Goal: Task Accomplishment & Management: Complete application form

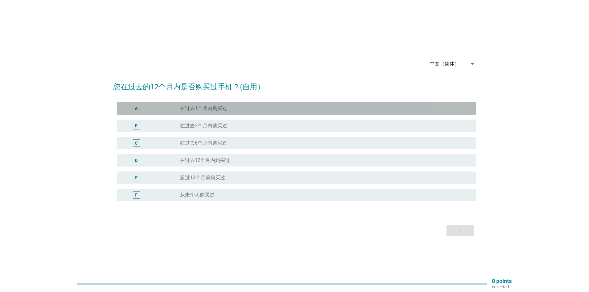
click at [208, 109] on label "在过去1个月内购买过" at bounding box center [203, 108] width 47 height 6
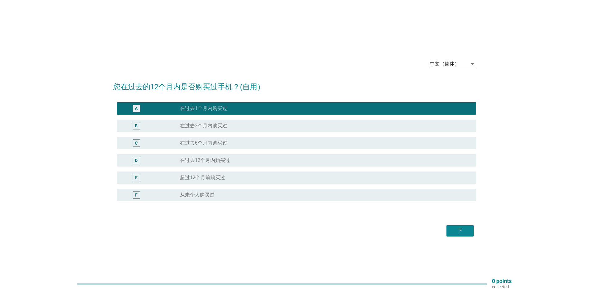
click at [210, 125] on label "在过去3个月内购买过" at bounding box center [203, 126] width 47 height 6
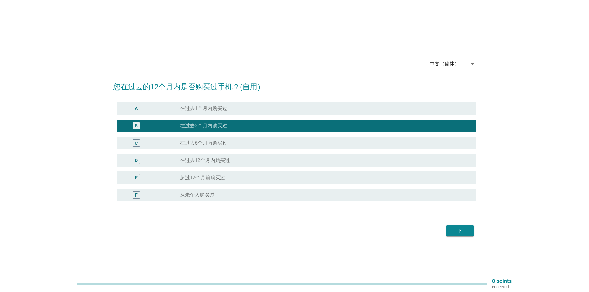
click at [214, 146] on label "在过去6个月内购买过" at bounding box center [203, 143] width 47 height 6
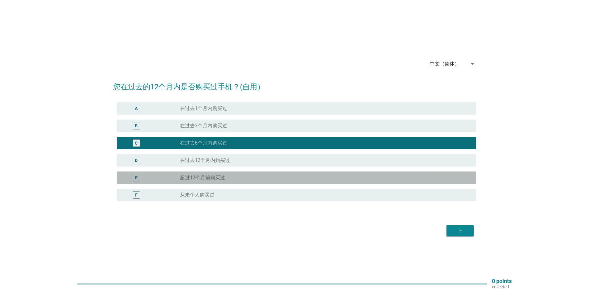
click at [223, 175] on label "超过12个月前购买过" at bounding box center [202, 178] width 45 height 6
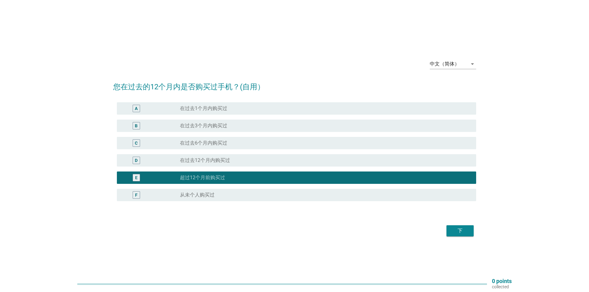
click at [229, 162] on label "在过去12个月内购买过" at bounding box center [205, 160] width 50 height 6
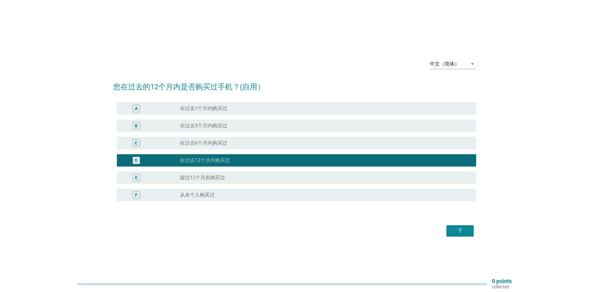
click at [218, 108] on label "在过去1个月内购买过" at bounding box center [203, 108] width 47 height 6
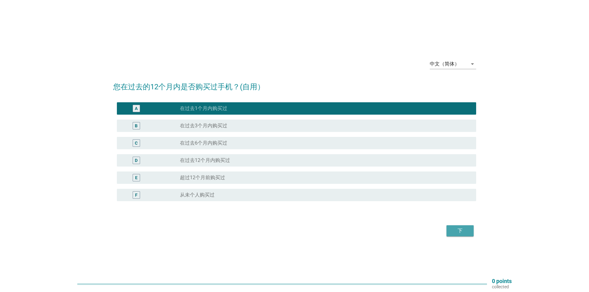
click at [468, 233] on div "下" at bounding box center [459, 230] width 17 height 7
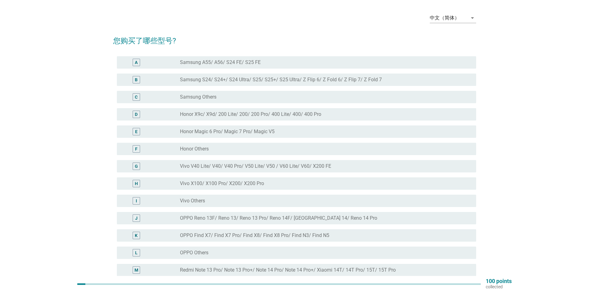
scroll to position [31, 0]
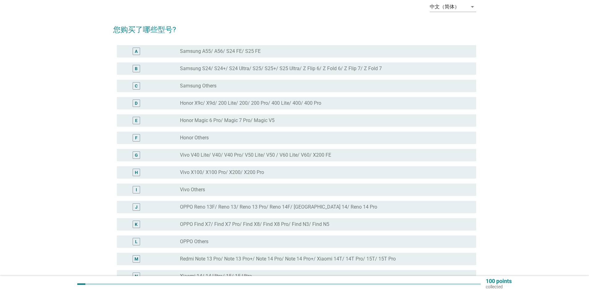
click at [30, 163] on div "中文（简体） arrow_drop_down 您购买了哪些型号? A radio_button_unchecked Samsung A55/ A56/ S24…" at bounding box center [294, 175] width 559 height 367
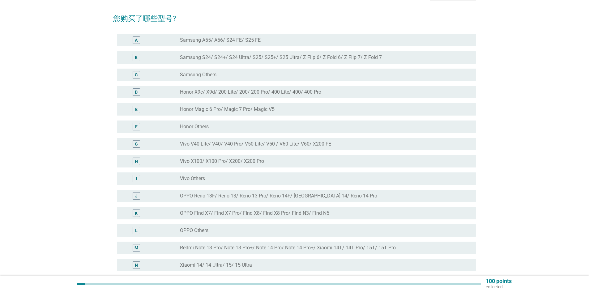
scroll to position [62, 0]
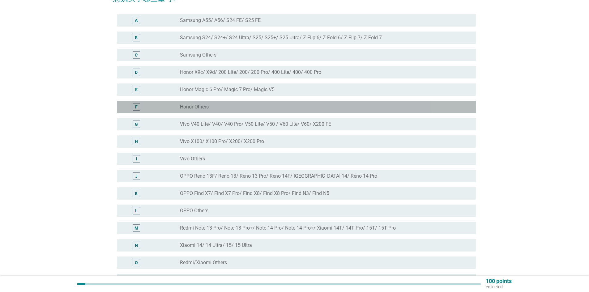
click at [203, 106] on label "Honor Others" at bounding box center [194, 107] width 29 height 6
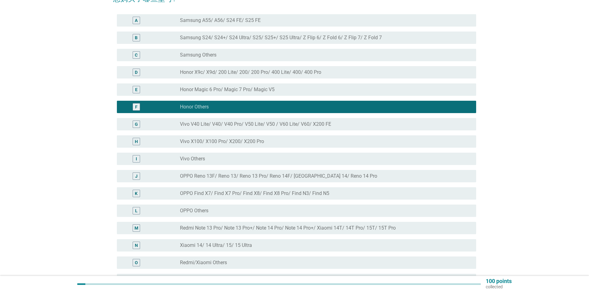
scroll to position [31, 0]
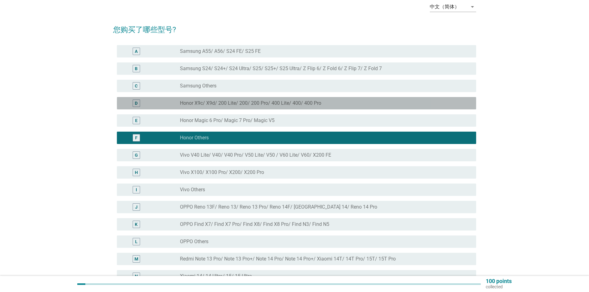
click at [275, 103] on label "Honor X9c/ X9d/ 200 Lite/ 200/ 200 Pro/ 400 Lite/ 400/ 400 Pro" at bounding box center [250, 103] width 141 height 6
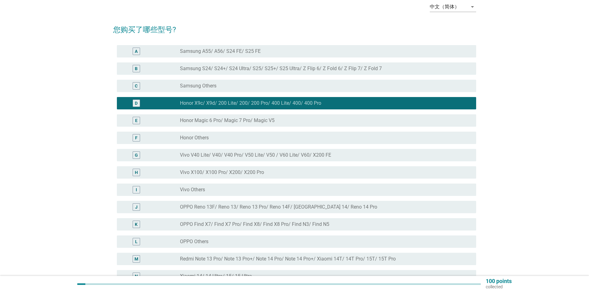
click at [43, 116] on div "中文（简体） arrow_drop_down 您购买了哪些型号? A radio_button_unchecked Samsung A55/ A56/ S24…" at bounding box center [294, 175] width 559 height 367
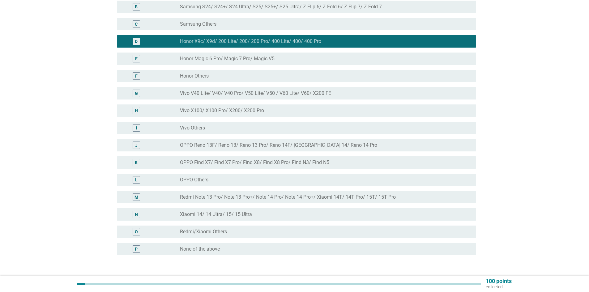
scroll to position [124, 0]
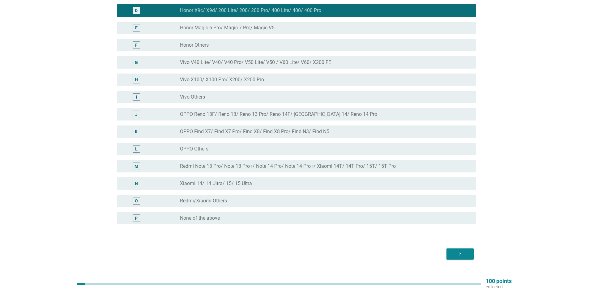
click at [460, 256] on div "下" at bounding box center [459, 253] width 17 height 7
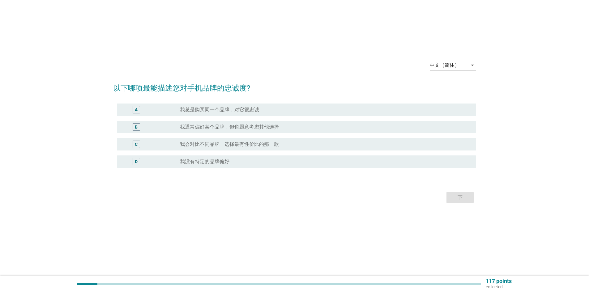
scroll to position [0, 0]
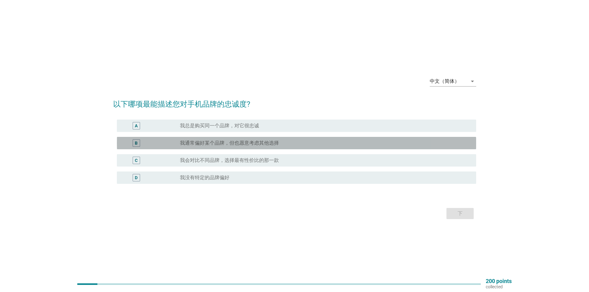
click at [215, 146] on label "我通常偏好某个品牌，但也愿意考虑其他选择" at bounding box center [229, 143] width 99 height 6
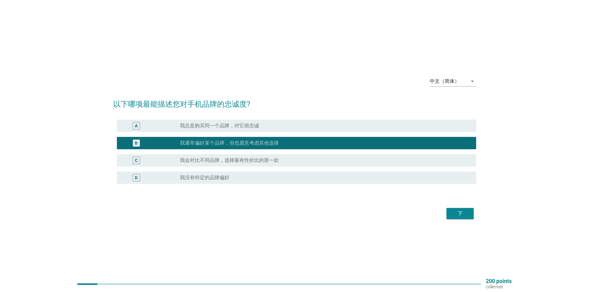
click at [272, 220] on div "下" at bounding box center [294, 213] width 363 height 15
click at [259, 159] on label "我会对比不同品牌，选择最有性价比的那一款" at bounding box center [229, 160] width 99 height 6
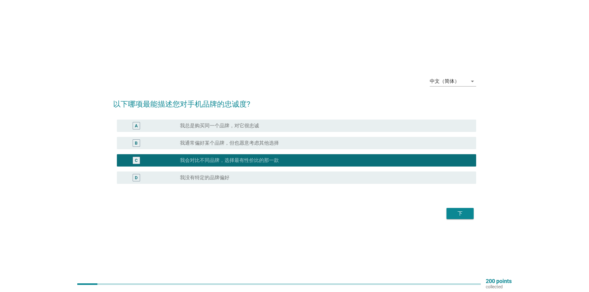
click at [458, 215] on div "下" at bounding box center [459, 213] width 17 height 7
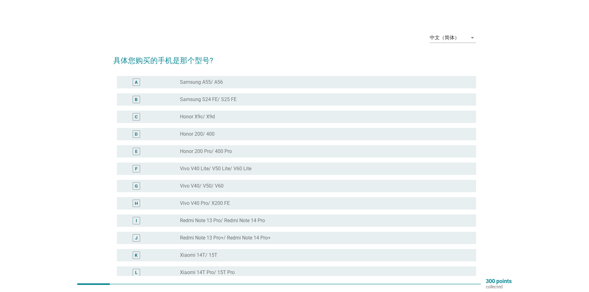
click at [22, 105] on div "中文（简体） arrow_drop_down 具体您购买的手机是那个型号? A radio_button_unchecked Samsung A55/ A56…" at bounding box center [294, 172] width 559 height 298
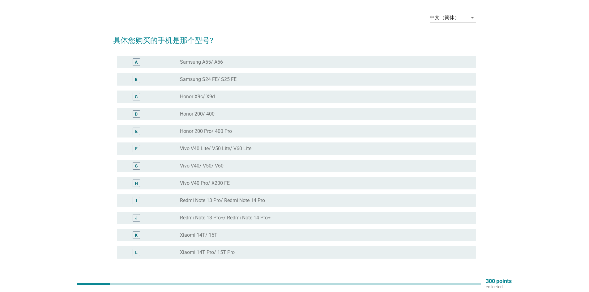
scroll to position [31, 0]
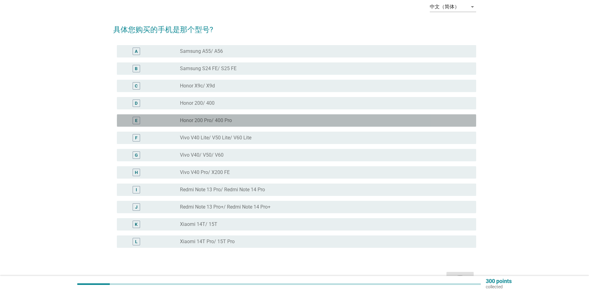
click at [191, 120] on label "Honor 200 Pro/ 400 Pro" at bounding box center [206, 120] width 52 height 6
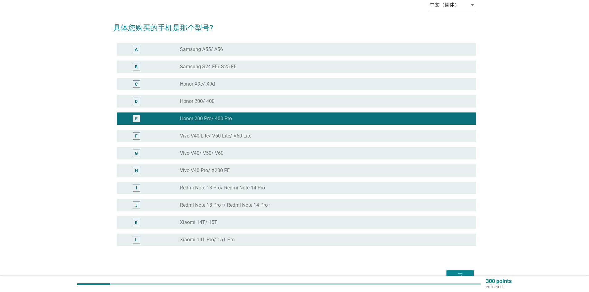
scroll to position [62, 0]
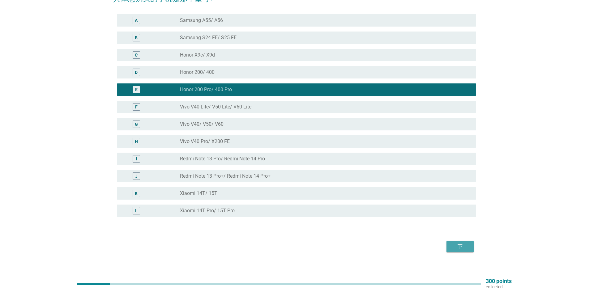
click at [460, 246] on div "下" at bounding box center [459, 246] width 17 height 7
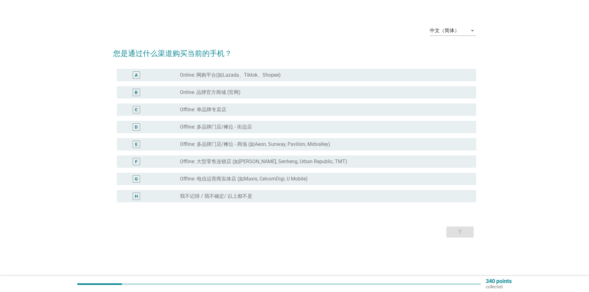
scroll to position [0, 0]
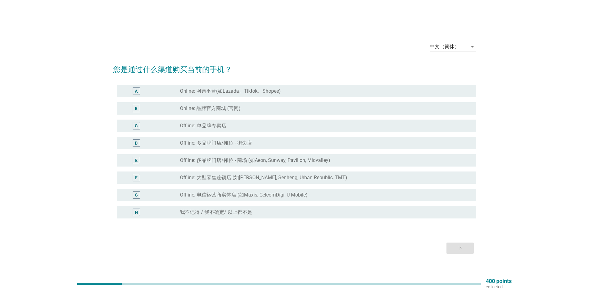
click at [65, 139] on div "中文（简体） arrow_drop_down 您是通过什么渠道购买当前的手机？ A radio_button_unchecked Online: 网购平台(如…" at bounding box center [294, 146] width 559 height 229
click at [49, 180] on div "中文（简体） arrow_drop_down 您是通过什么渠道购买当前的手机？ A radio_button_unchecked Online: 网购平台(如…" at bounding box center [294, 146] width 559 height 229
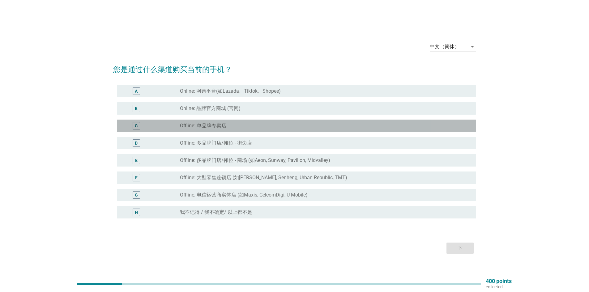
click at [231, 126] on div "radio_button_unchecked Offline: 单品牌专卖店" at bounding box center [323, 126] width 286 height 6
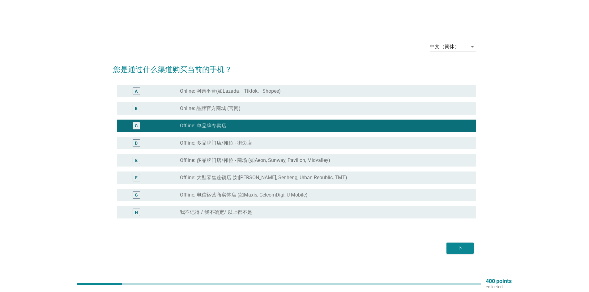
click at [0, 146] on div "中文（简体） arrow_drop_down 您是通过什么渠道购买当前的手机？ A radio_button_unchecked Online: 网购平台(如…" at bounding box center [294, 146] width 589 height 292
click at [468, 249] on button "下" at bounding box center [459, 248] width 27 height 11
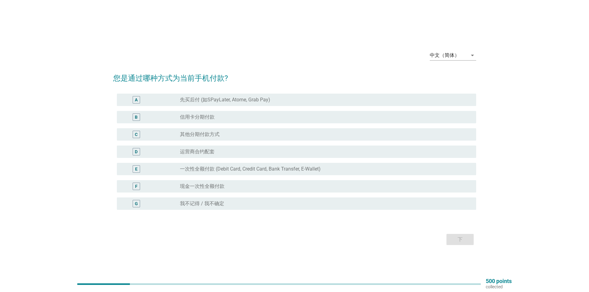
click at [50, 165] on div "中文（简体） arrow_drop_down 您是通过哪种方式为当前手机付款? A radio_button_unchecked 先买后付 (如SPayLat…" at bounding box center [294, 145] width 559 height 211
click at [191, 173] on div "E radio_button_unchecked 一次性全额付款 (Debit Card, Credit Card, Bank Transfer, E-Wal…" at bounding box center [296, 169] width 359 height 12
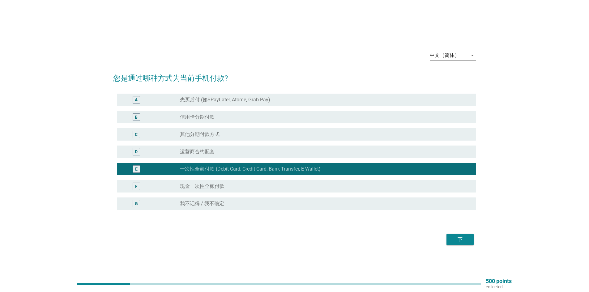
click at [457, 242] on div "下" at bounding box center [459, 239] width 17 height 7
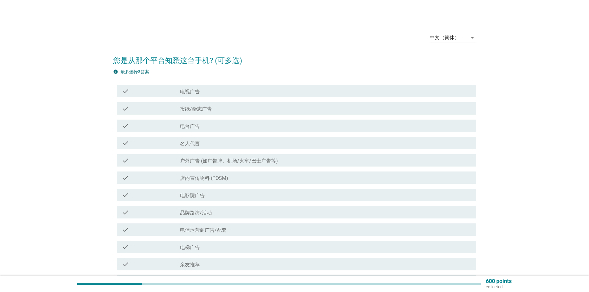
click at [53, 138] on div "中文（简体） arrow_drop_down 您是从那个平台知悉这台手机? (可多选) info 最多选择3答案 check check_box_outlin…" at bounding box center [294, 272] width 559 height 499
click at [231, 89] on div "check_box_outline_blank 电视广告" at bounding box center [325, 90] width 291 height 7
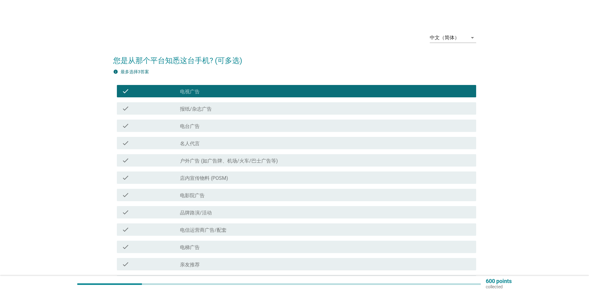
click at [228, 107] on div "check_box_outline_blank 报纸/杂志广告" at bounding box center [325, 108] width 291 height 7
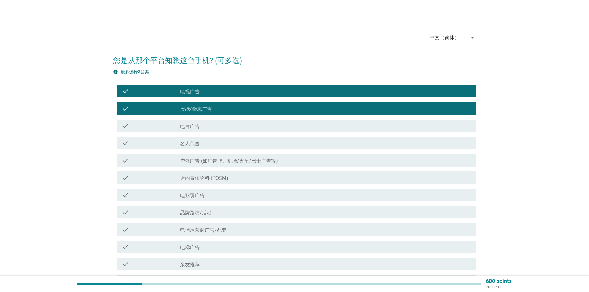
click at [224, 126] on div "check_box_outline_blank 电台广告" at bounding box center [325, 125] width 291 height 7
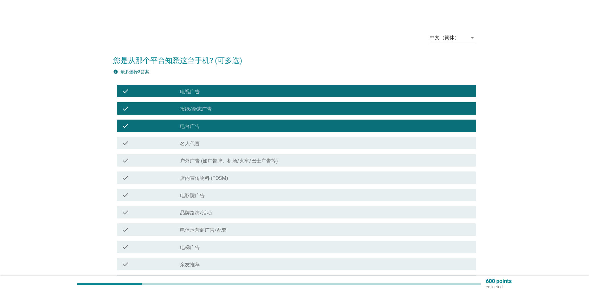
drag, startPoint x: 223, startPoint y: 141, endPoint x: 222, endPoint y: 146, distance: 5.4
click at [223, 141] on div "check_box_outline_blank 名人代言" at bounding box center [325, 142] width 291 height 7
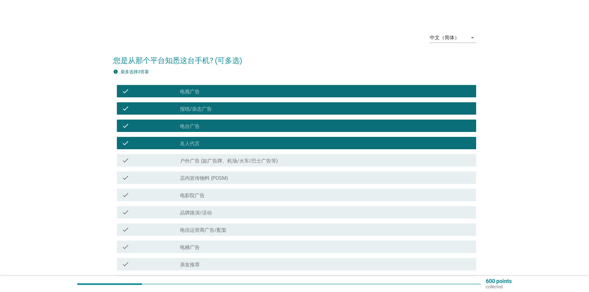
click at [222, 165] on div "check check_box_outline_blank 户外广告 (如广告牌、机场/火车/巴士广告等)" at bounding box center [296, 160] width 359 height 12
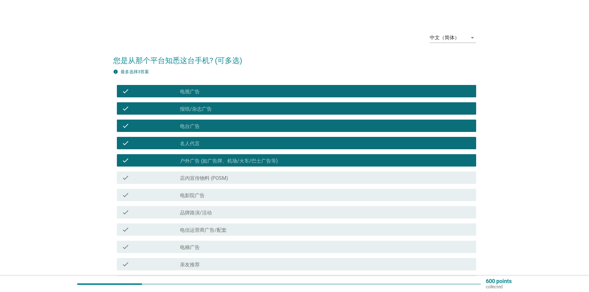
click at [220, 180] on label "店内宣传物料 (POSM)" at bounding box center [204, 178] width 48 height 6
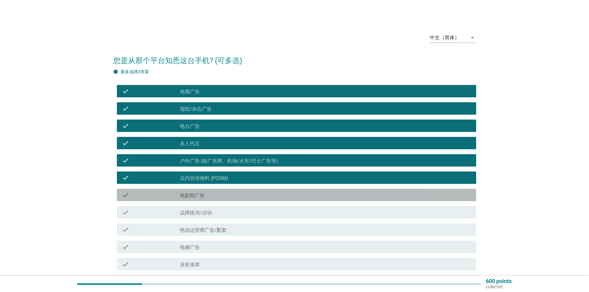
click at [220, 191] on div "check check_box_outline_blank 电影院广告" at bounding box center [296, 195] width 359 height 12
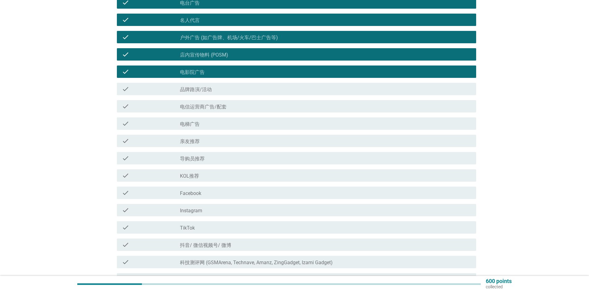
scroll to position [124, 0]
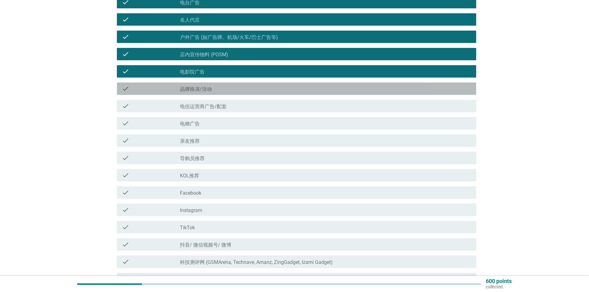
click at [231, 89] on div "check_box_outline_blank 品牌路演/活动" at bounding box center [325, 88] width 291 height 7
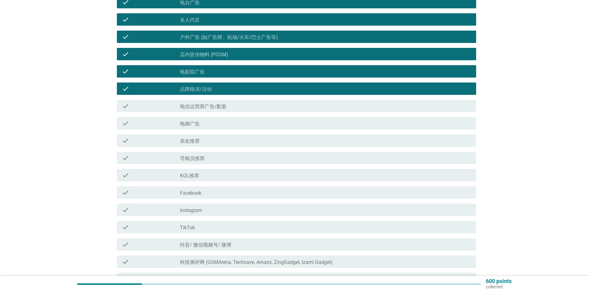
click at [231, 108] on div "check_box_outline_blank 电信运营商广告/配套" at bounding box center [325, 105] width 291 height 7
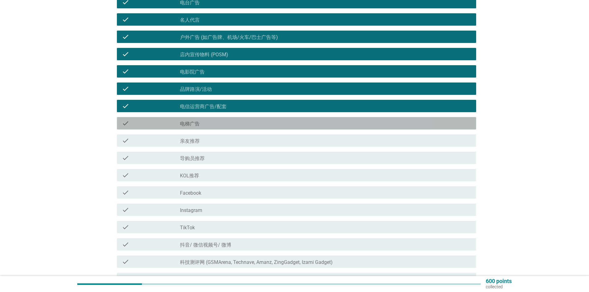
click at [223, 125] on div "check_box_outline_blank 电梯广告" at bounding box center [325, 123] width 291 height 7
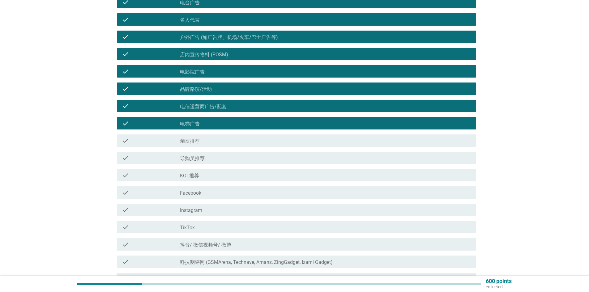
click at [221, 139] on div "check_box_outline_blank 亲友推荐" at bounding box center [325, 140] width 291 height 7
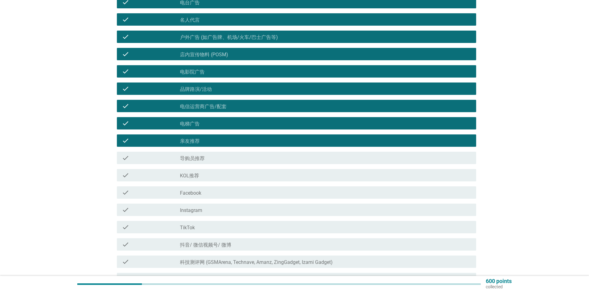
click at [219, 159] on div "check_box_outline_blank 导购员推荐" at bounding box center [325, 157] width 291 height 7
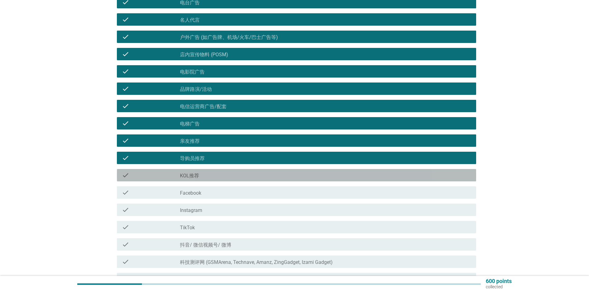
drag, startPoint x: 217, startPoint y: 172, endPoint x: 217, endPoint y: 177, distance: 5.0
click at [217, 174] on div "check_box_outline_blank KOL推荐" at bounding box center [325, 175] width 291 height 7
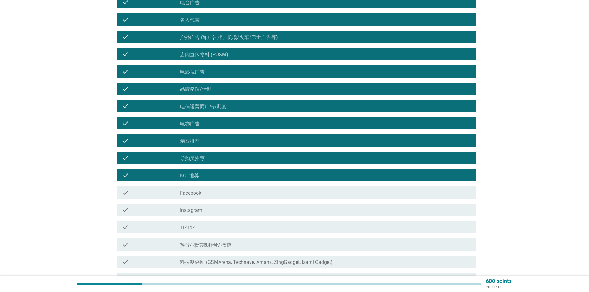
click at [218, 191] on div "check_box_outline_blank Facebook" at bounding box center [325, 192] width 291 height 7
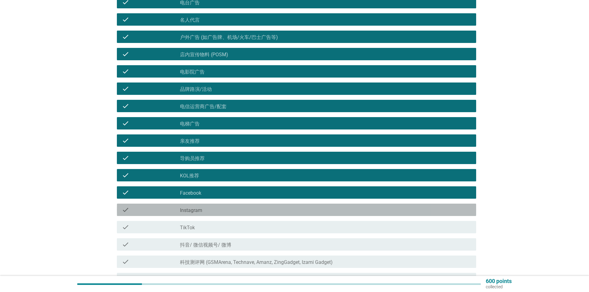
drag, startPoint x: 220, startPoint y: 210, endPoint x: 220, endPoint y: 219, distance: 8.7
click at [220, 211] on div "check_box_outline_blank Instagram" at bounding box center [325, 209] width 291 height 7
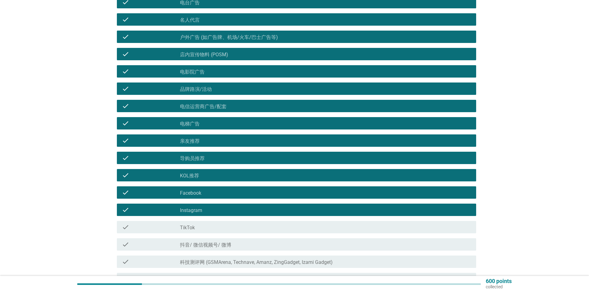
click at [221, 232] on div "check check_box_outline_blank TikTok" at bounding box center [296, 227] width 359 height 12
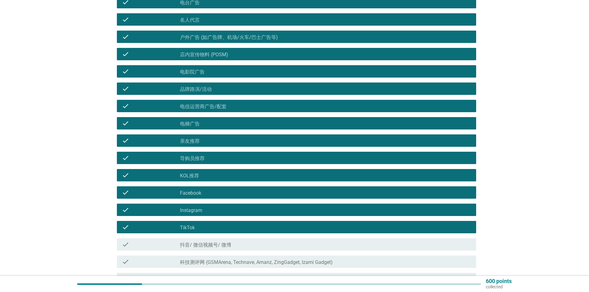
click at [224, 251] on div "check check_box_outline_blank 抖音/ 微信视频号/ 微博" at bounding box center [294, 244] width 363 height 17
click at [225, 266] on div "check check_box_outline_blank 科技测评网 (GSMArena, Technave, Amanz, ZingGadget, Iza…" at bounding box center [296, 262] width 359 height 12
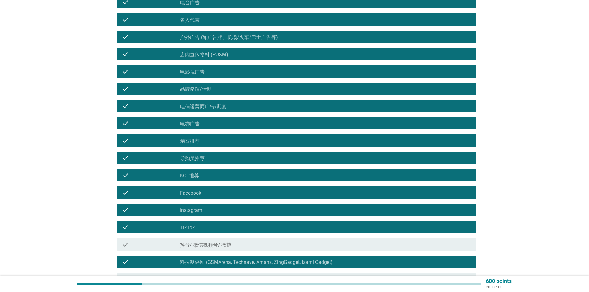
click at [226, 244] on label "抖音/ 微信视频号/ 微博" at bounding box center [205, 245] width 51 height 6
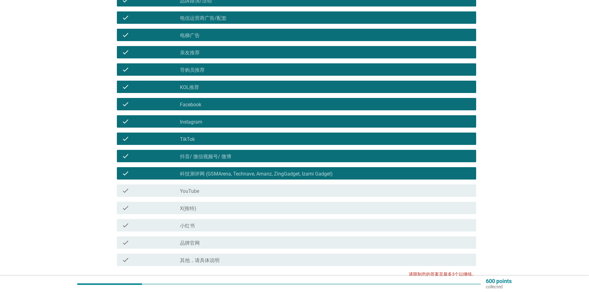
scroll to position [247, 0]
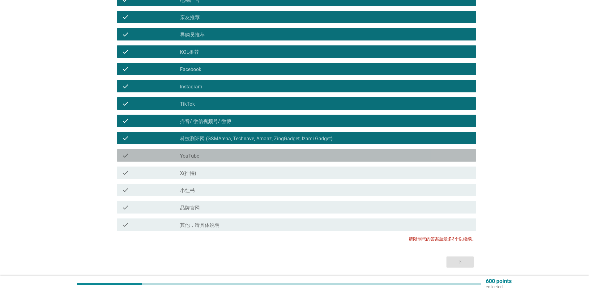
click at [218, 150] on div "check check_box_outline_blank YouTube" at bounding box center [296, 155] width 359 height 12
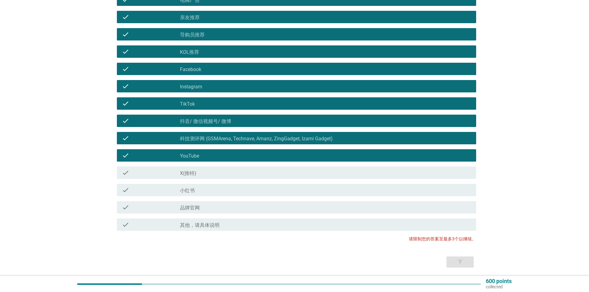
click at [219, 172] on div "check_box_outline_blank X(推特)" at bounding box center [325, 172] width 291 height 7
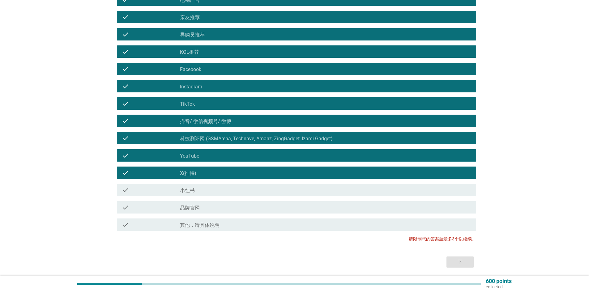
click at [218, 190] on div "check_box_outline_blank 小红书" at bounding box center [325, 189] width 291 height 7
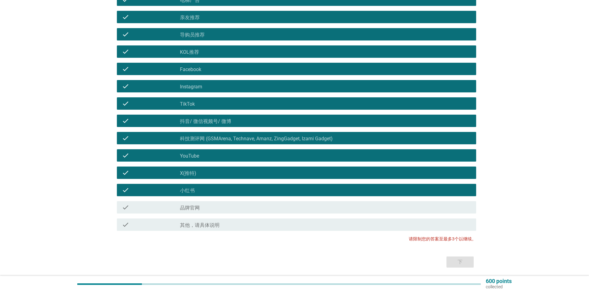
click at [215, 206] on div "check_box_outline_blank 品牌官网" at bounding box center [325, 207] width 291 height 7
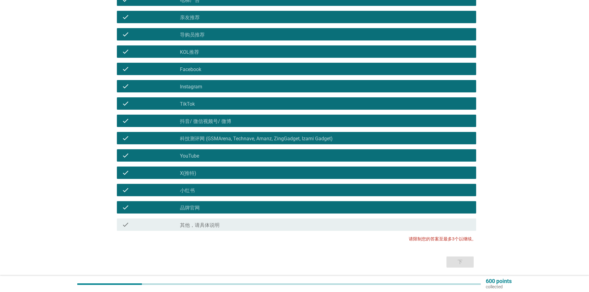
click at [130, 227] on div "check" at bounding box center [151, 224] width 58 height 7
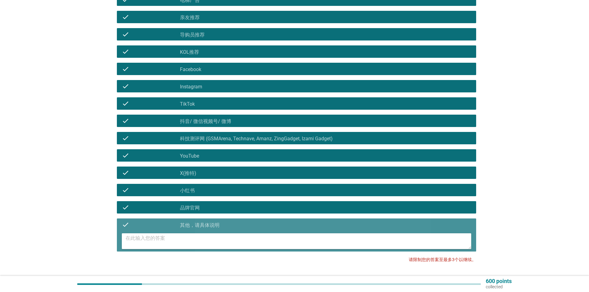
click at [126, 225] on icon "check" at bounding box center [125, 224] width 7 height 7
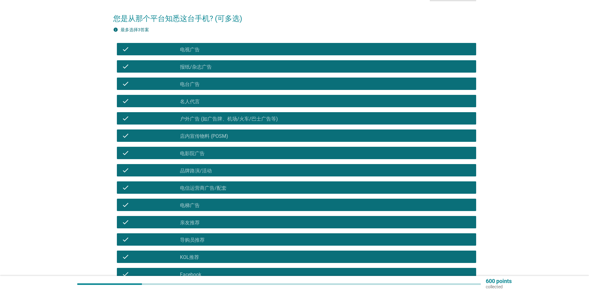
scroll to position [0, 0]
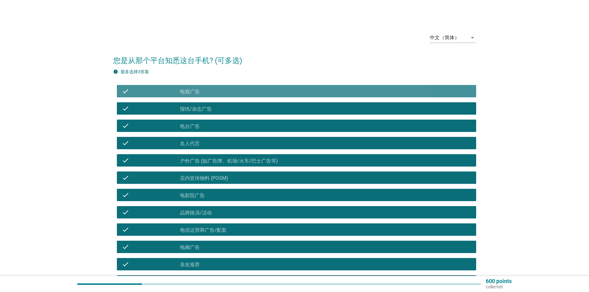
click at [126, 90] on icon "check" at bounding box center [125, 90] width 7 height 7
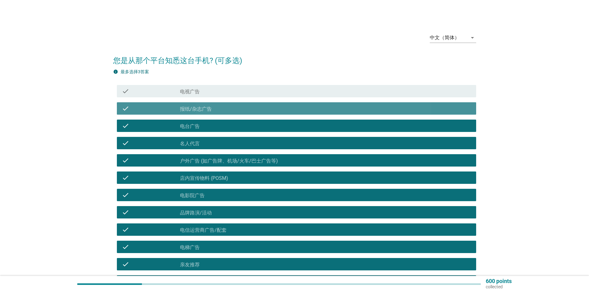
drag, startPoint x: 125, startPoint y: 106, endPoint x: 125, endPoint y: 115, distance: 8.7
click at [125, 106] on icon "check" at bounding box center [125, 108] width 7 height 7
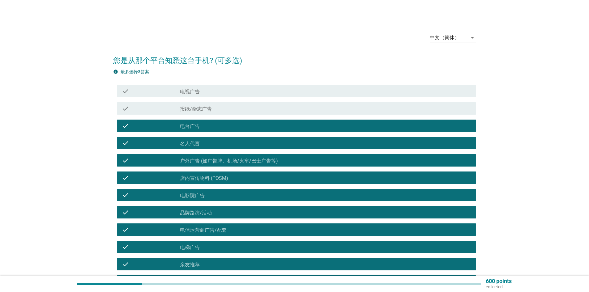
drag, startPoint x: 125, startPoint y: 125, endPoint x: 125, endPoint y: 132, distance: 6.2
click at [125, 126] on icon "check" at bounding box center [125, 125] width 7 height 7
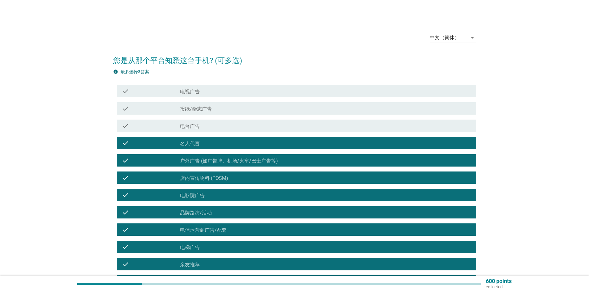
click at [126, 143] on icon "check" at bounding box center [125, 142] width 7 height 7
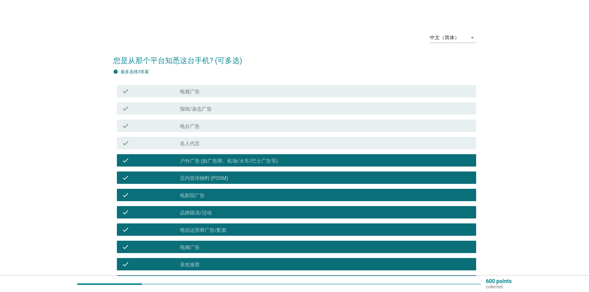
click at [123, 164] on div "check check_box_outline_blank 户外广告 (如广告牌、机场/火车/巴士广告等)" at bounding box center [296, 160] width 359 height 12
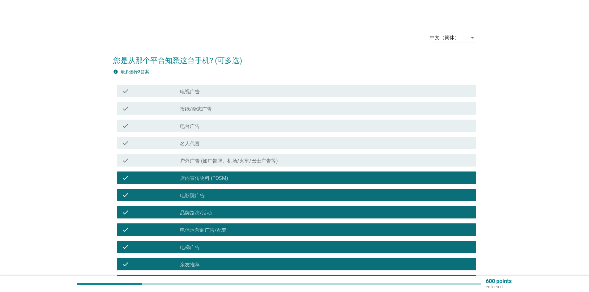
click at [127, 176] on icon "check" at bounding box center [125, 177] width 7 height 7
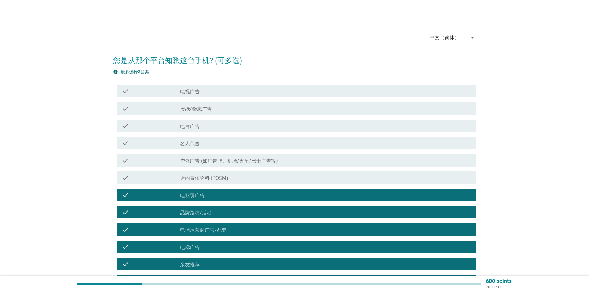
click at [123, 196] on icon "check" at bounding box center [125, 194] width 7 height 7
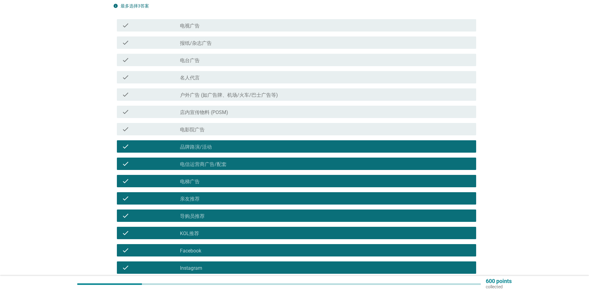
scroll to position [31, 0]
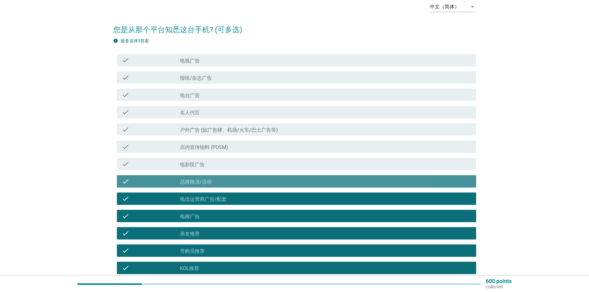
click at [124, 184] on icon "check" at bounding box center [125, 181] width 7 height 7
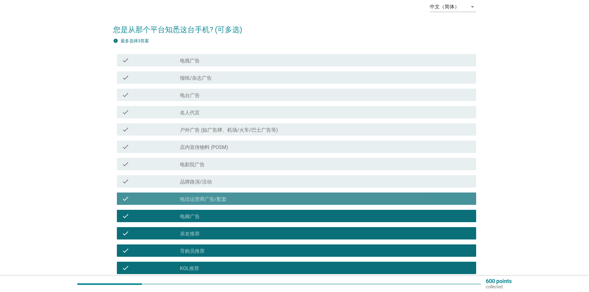
click at [128, 200] on icon "check" at bounding box center [125, 198] width 7 height 7
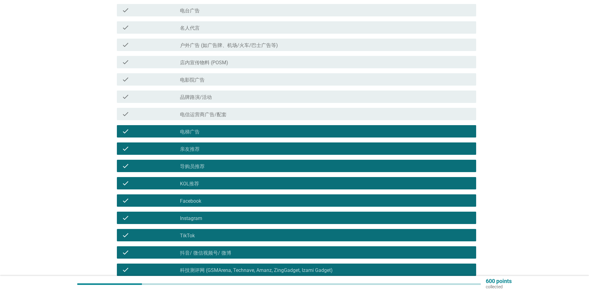
scroll to position [124, 0]
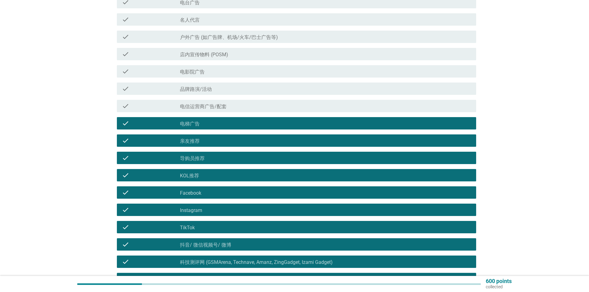
click at [121, 124] on div "check check_box_outline_blank 电梯广告" at bounding box center [296, 123] width 359 height 12
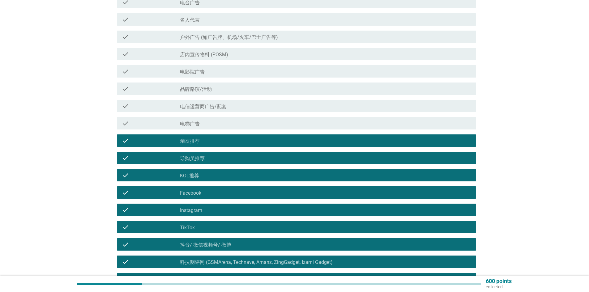
click at [126, 141] on icon "check" at bounding box center [125, 140] width 7 height 7
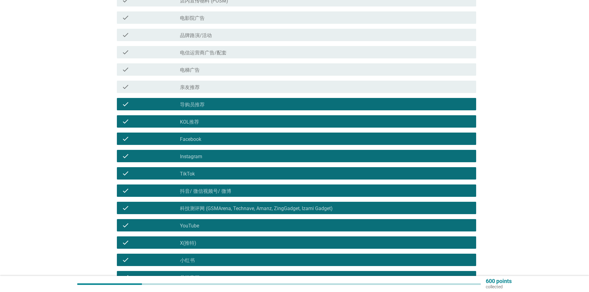
scroll to position [185, 0]
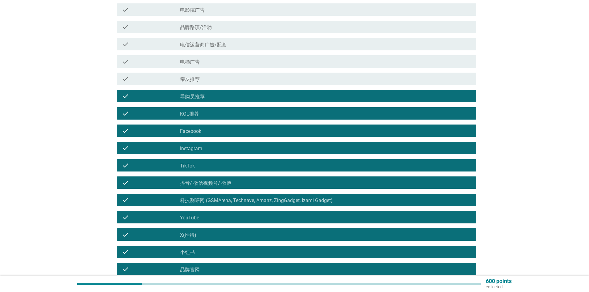
click at [125, 93] on icon "check" at bounding box center [125, 95] width 7 height 7
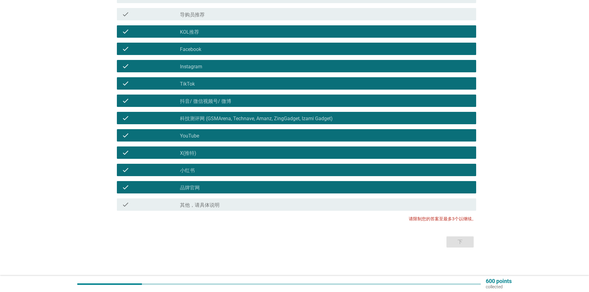
scroll to position [269, 0]
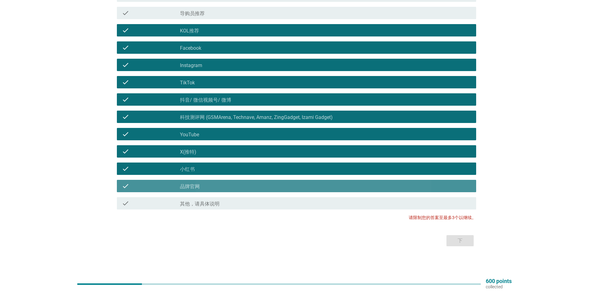
drag, startPoint x: 128, startPoint y: 185, endPoint x: 128, endPoint y: 180, distance: 4.3
click at [128, 185] on icon "check" at bounding box center [125, 185] width 7 height 7
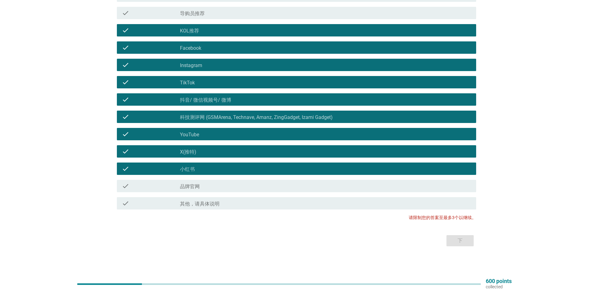
click at [130, 164] on div "check check_box_outline_blank 小红书" at bounding box center [296, 169] width 359 height 12
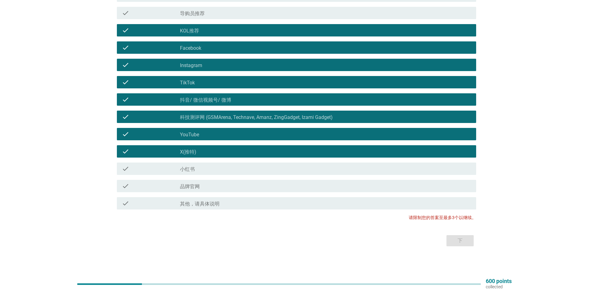
drag, startPoint x: 130, startPoint y: 151, endPoint x: 130, endPoint y: 144, distance: 6.8
click at [130, 151] on div "check" at bounding box center [151, 151] width 58 height 7
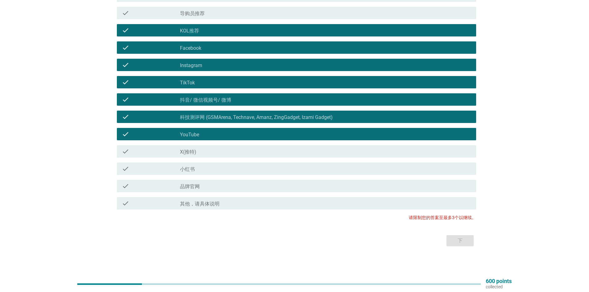
click at [129, 138] on div "check check_box_outline_blank YouTube" at bounding box center [296, 134] width 359 height 12
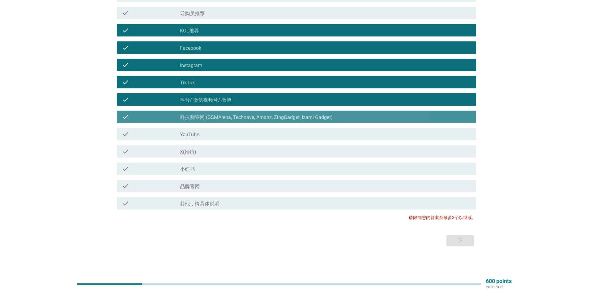
click at [129, 114] on div "check" at bounding box center [151, 116] width 58 height 7
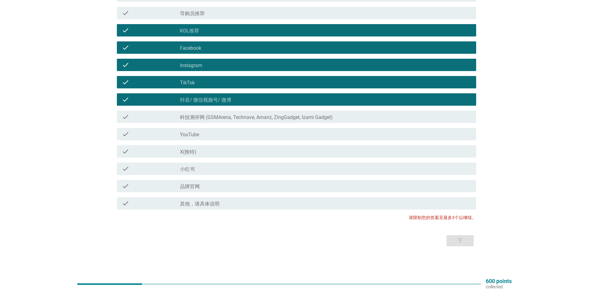
click at [129, 114] on div "check" at bounding box center [151, 116] width 58 height 7
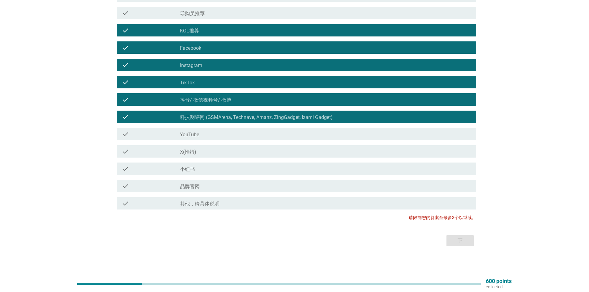
click at [124, 100] on icon "check" at bounding box center [125, 99] width 7 height 7
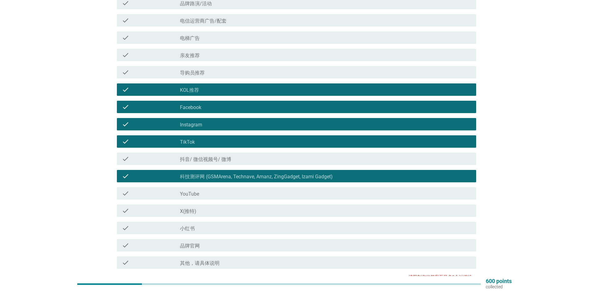
scroll to position [207, 0]
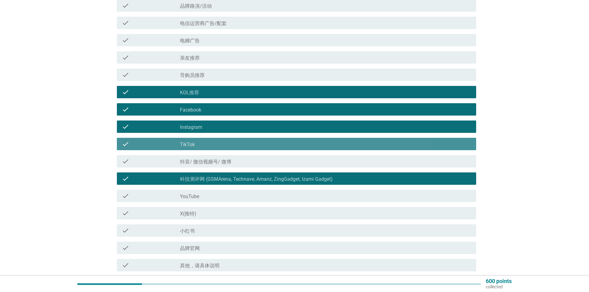
click at [125, 146] on icon "check" at bounding box center [125, 143] width 7 height 7
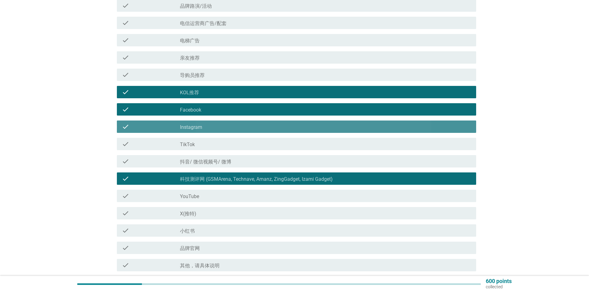
click at [122, 123] on icon "check" at bounding box center [125, 126] width 7 height 7
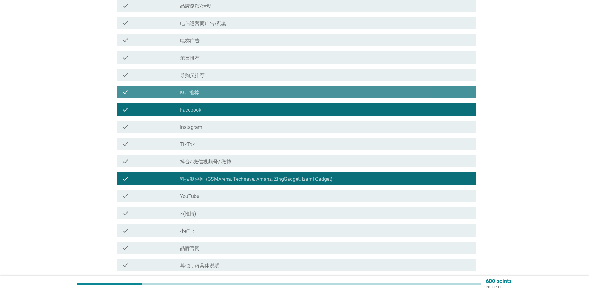
click at [128, 93] on icon "check" at bounding box center [125, 91] width 7 height 7
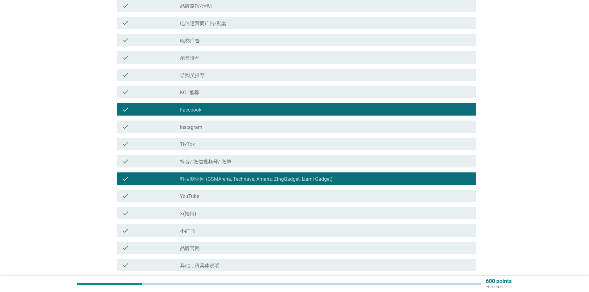
click at [130, 107] on div "check" at bounding box center [151, 109] width 58 height 7
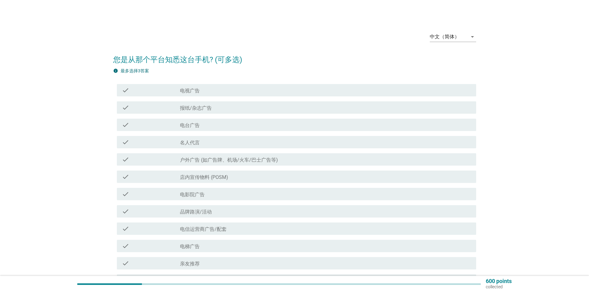
scroll to position [0, 0]
click at [137, 91] on div "check" at bounding box center [151, 90] width 58 height 7
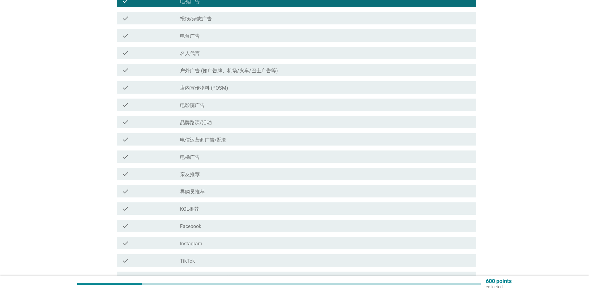
scroll to position [93, 0]
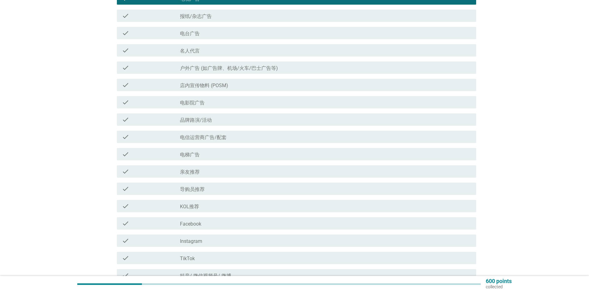
click at [135, 105] on div "check" at bounding box center [151, 102] width 58 height 7
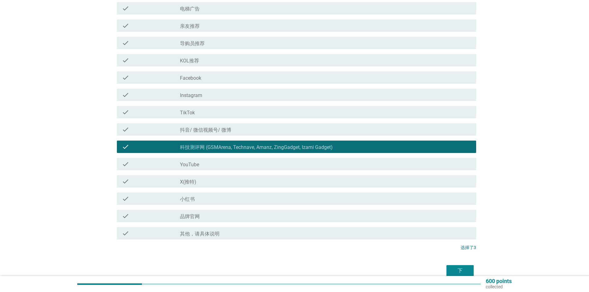
scroll to position [269, 0]
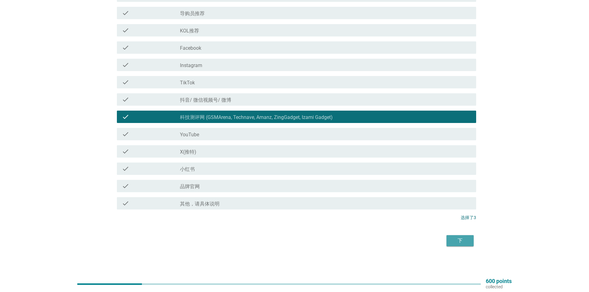
click at [466, 242] on div "下" at bounding box center [459, 240] width 17 height 7
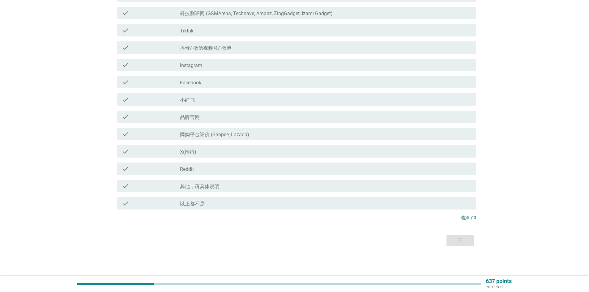
scroll to position [0, 0]
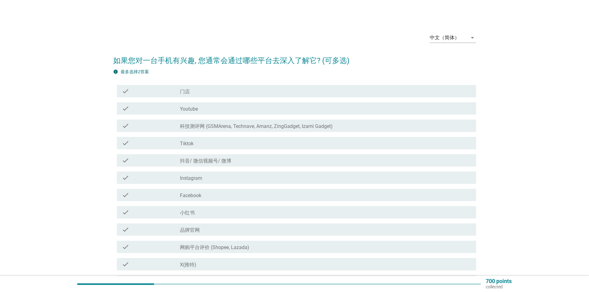
click at [28, 107] on div "中文（简体） arrow_drop_down 如果您对一台手机有兴趣, 您通常会通过哪些平台去深入了解它? (可多选) info 最多选择2答案 check …" at bounding box center [294, 194] width 559 height 343
click at [27, 147] on div "中文（简体） arrow_drop_down 如果您对一台手机有兴趣, 您通常会通过哪些平台去深入了解它? (可多选) info 最多选择2答案 check …" at bounding box center [294, 194] width 559 height 343
click at [194, 110] on label "Youtube" at bounding box center [189, 109] width 18 height 6
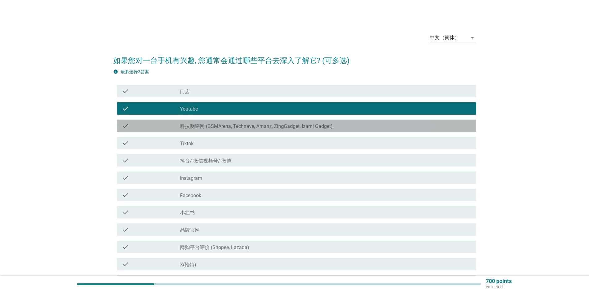
click at [201, 131] on div "check check_box_outline_blank 科技测评网 (GSMArena, Technave, Amanz, ZingGadget, Iza…" at bounding box center [296, 126] width 359 height 12
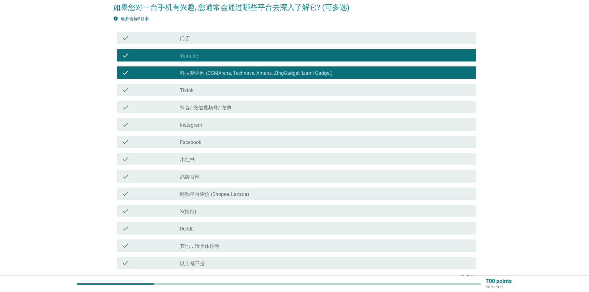
scroll to position [93, 0]
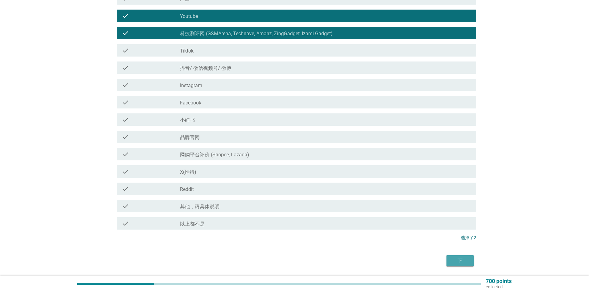
click at [462, 260] on div "下" at bounding box center [459, 260] width 17 height 7
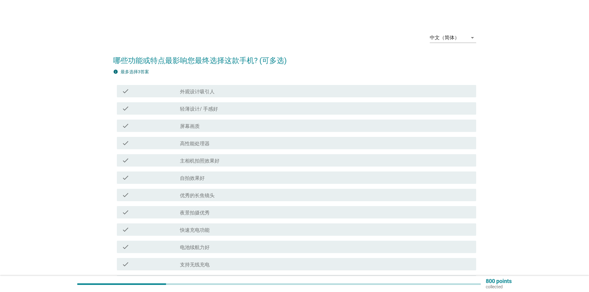
click at [51, 167] on div "中文（简体） arrow_drop_down 哪些功能或特点最影响您最终选择这款手机? (可多选) info 最多选择3答案 check check_box_…" at bounding box center [294, 229] width 559 height 412
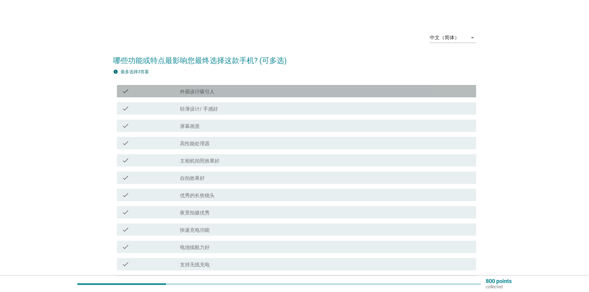
click at [189, 90] on label "外观设计吸引人" at bounding box center [197, 92] width 35 height 6
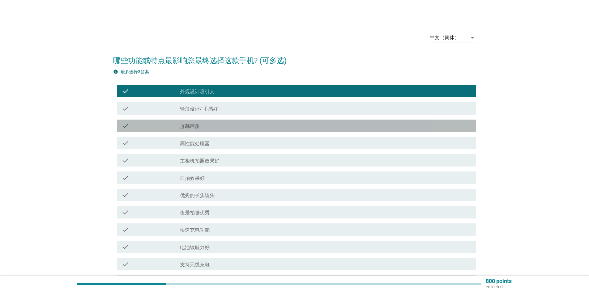
click at [186, 126] on label "屏幕画质" at bounding box center [190, 126] width 20 height 6
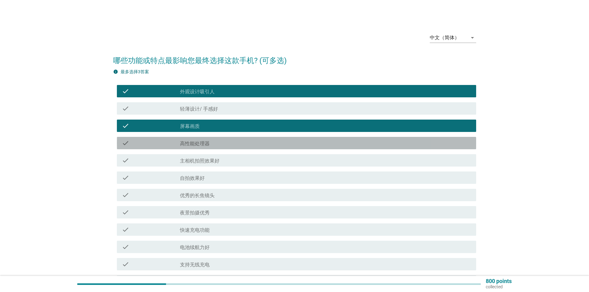
click at [187, 145] on label "高性能处理器" at bounding box center [195, 144] width 30 height 6
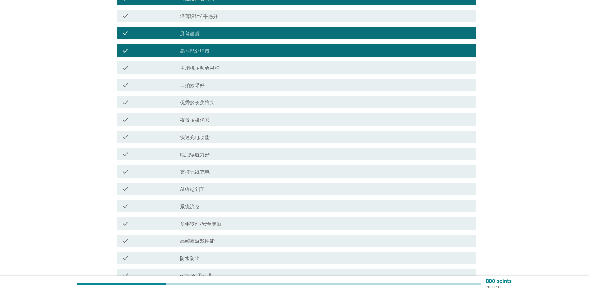
scroll to position [155, 0]
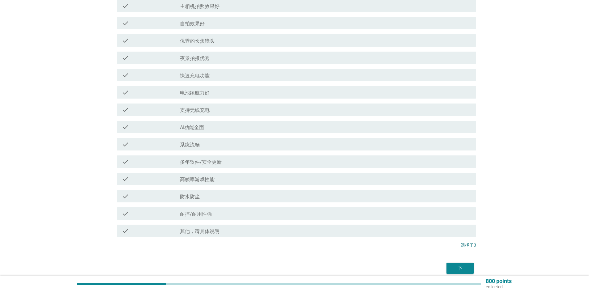
click at [279, 262] on div "下" at bounding box center [294, 268] width 363 height 15
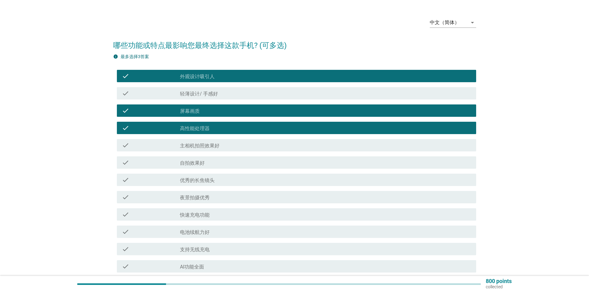
scroll to position [0, 0]
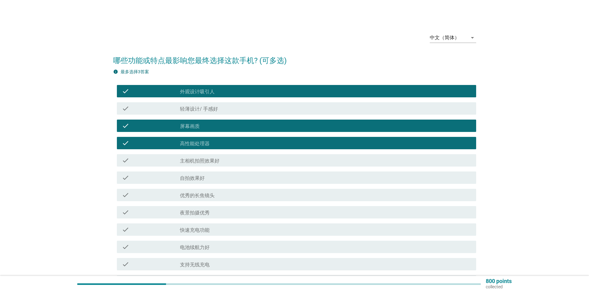
click at [199, 88] on div "check_box 外观设计吸引人" at bounding box center [325, 90] width 291 height 7
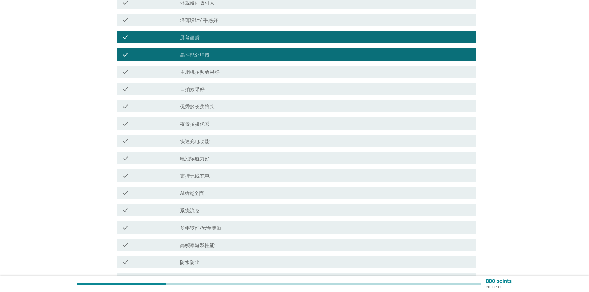
scroll to position [93, 0]
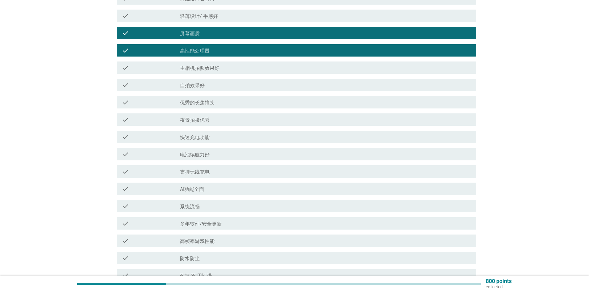
click at [68, 159] on div "中文（简体） arrow_drop_down 哪些功能或特点最影响您最终选择这款手机? (可多选) info 最多选择3答案 check check_box …" at bounding box center [294, 136] width 559 height 412
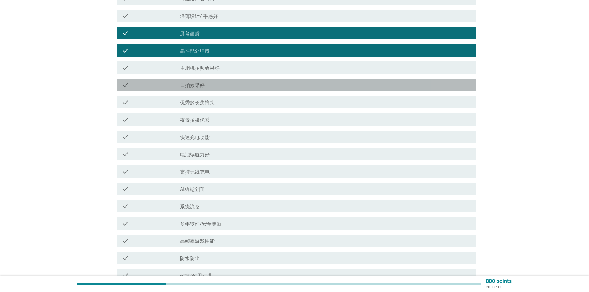
click at [174, 87] on div "check" at bounding box center [151, 84] width 58 height 7
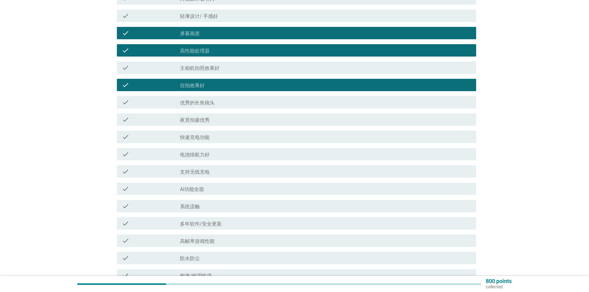
click at [174, 87] on div "check" at bounding box center [151, 84] width 58 height 7
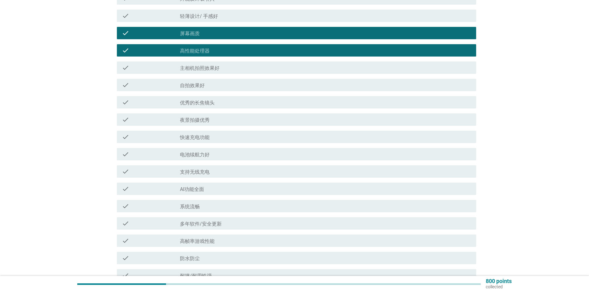
click at [188, 70] on label "主相机拍照效果好" at bounding box center [200, 68] width 40 height 6
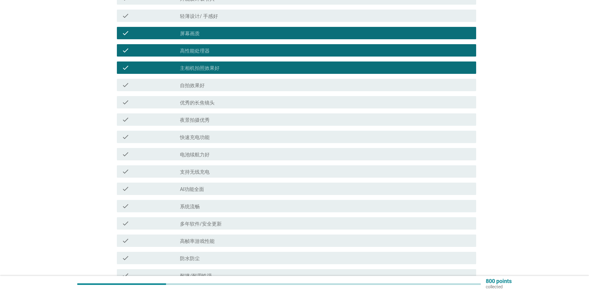
click at [72, 148] on div "中文（简体） arrow_drop_down 哪些功能或特点最影响您最终选择这款手机? (可多选) info 最多选择3答案 check check_box …" at bounding box center [294, 136] width 559 height 412
click at [49, 175] on div "中文（简体） arrow_drop_down 哪些功能或特点最影响您最终选择这款手机? (可多选) info 最多选择3答案 check check_box …" at bounding box center [294, 136] width 559 height 412
click at [19, 140] on div "中文（简体） arrow_drop_down 哪些功能或特点最影响您最终选择这款手机? (可多选) info 最多选择3答案 check check_box …" at bounding box center [294, 136] width 559 height 412
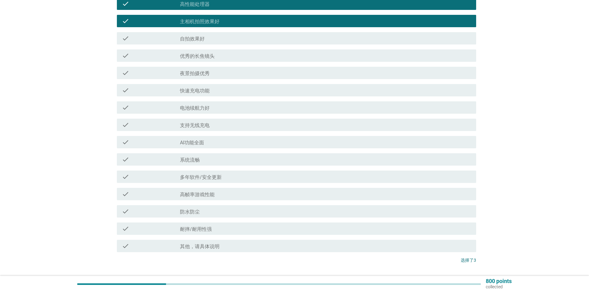
scroll to position [182, 0]
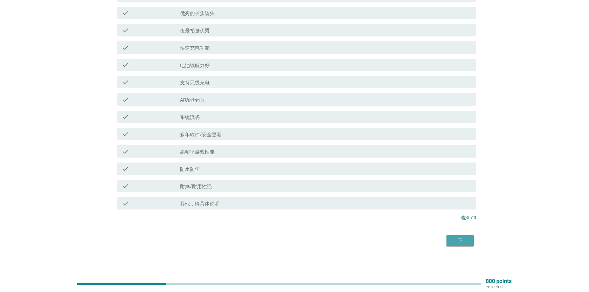
click at [459, 244] on div "下" at bounding box center [459, 240] width 17 height 7
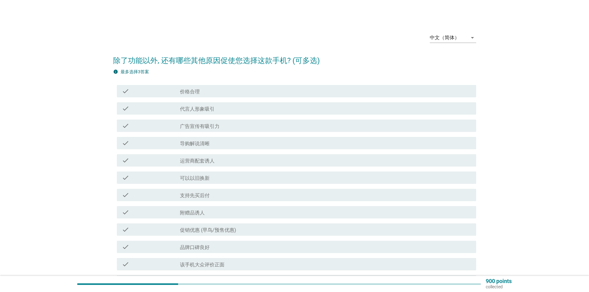
click at [38, 106] on div "中文（简体） arrow_drop_down 除了功能以外, 还有哪些其他原因促使您选择这款手机? (可多选) info 最多选择3答案 check chec…" at bounding box center [294, 212] width 559 height 378
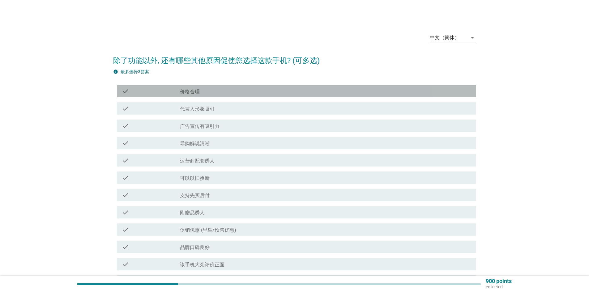
click at [189, 90] on label "价格合理" at bounding box center [190, 92] width 20 height 6
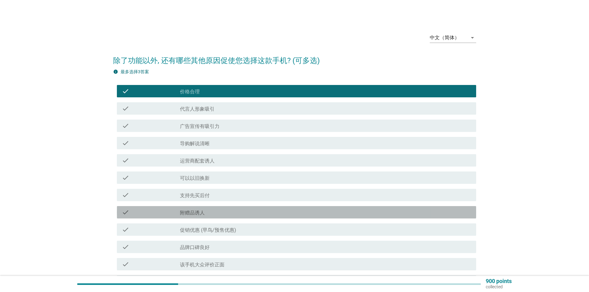
click at [197, 214] on label "附赠品诱人" at bounding box center [192, 213] width 25 height 6
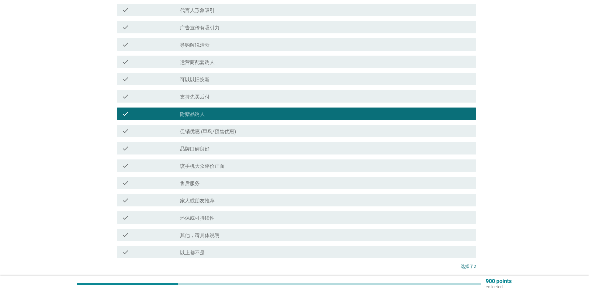
scroll to position [124, 0]
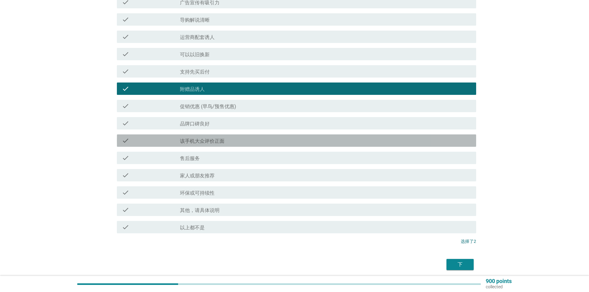
click at [241, 141] on div "check_box_outline_blank 该手机大众评价正面" at bounding box center [325, 140] width 291 height 7
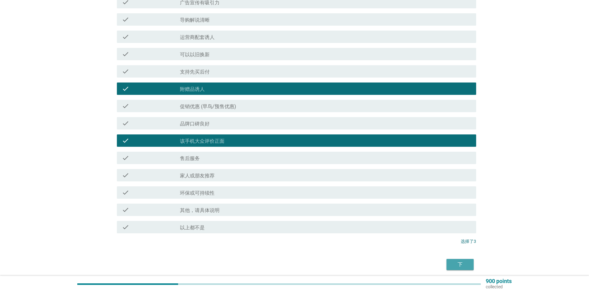
click at [464, 261] on div "下" at bounding box center [459, 264] width 17 height 7
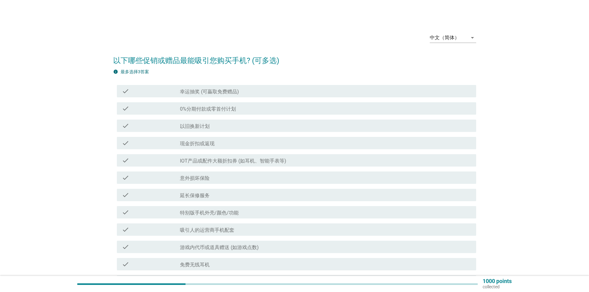
scroll to position [31, 0]
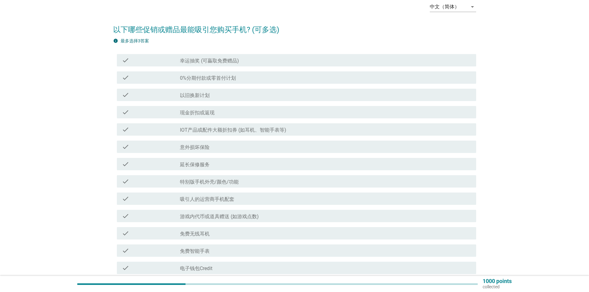
click at [45, 132] on div "中文（简体） arrow_drop_down 以下哪些促销或赠品最能吸引您购买手机? (可多选) info 最多选择3答案 check check_box_o…" at bounding box center [294, 172] width 559 height 360
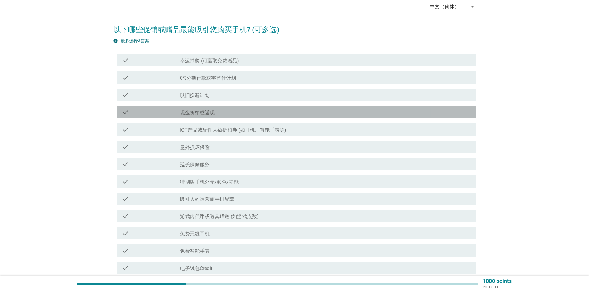
click at [147, 114] on div "check" at bounding box center [151, 111] width 58 height 7
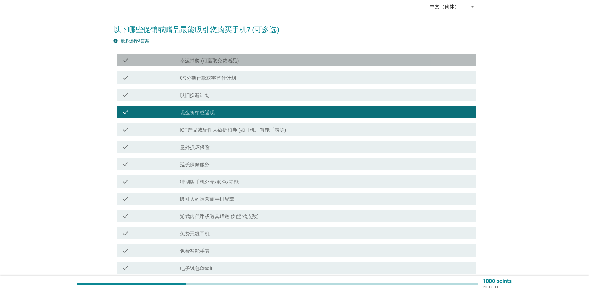
click at [182, 61] on label "幸运抽奖 (可贏取免费赠品)" at bounding box center [209, 61] width 59 height 6
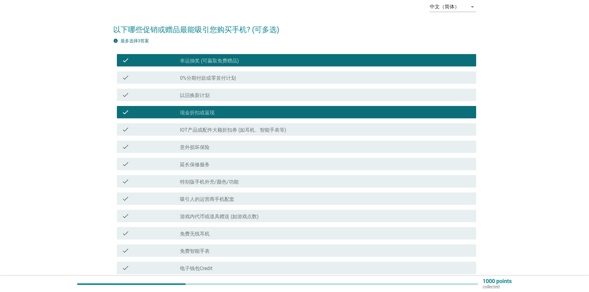
click at [44, 213] on div "中文（简体） arrow_drop_down 以下哪些促销或赠品最能吸引您购买手机? (可多选) info 最多选择3答案 check check_box 幸…" at bounding box center [294, 172] width 559 height 360
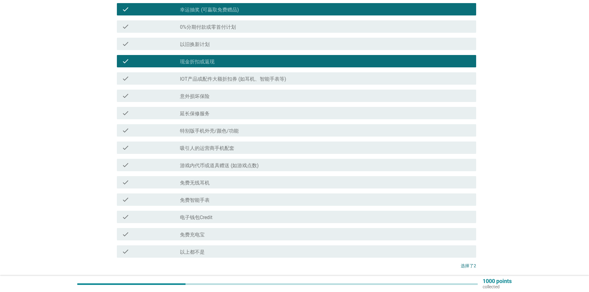
scroll to position [124, 0]
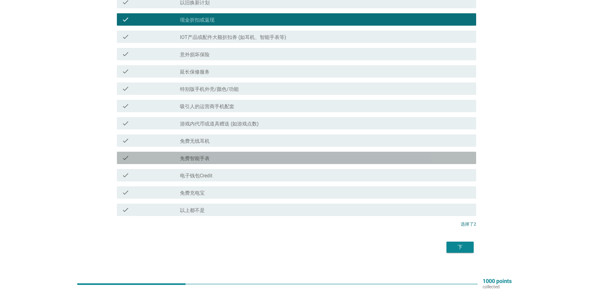
click at [191, 157] on label "免费智能手表" at bounding box center [195, 158] width 30 height 6
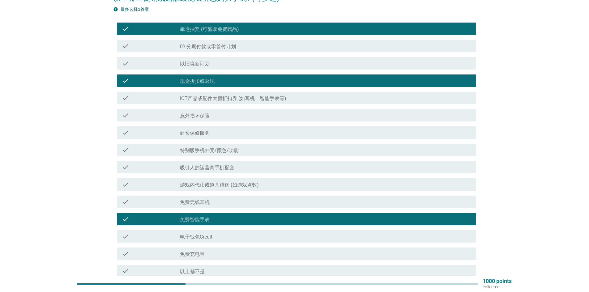
scroll to position [62, 0]
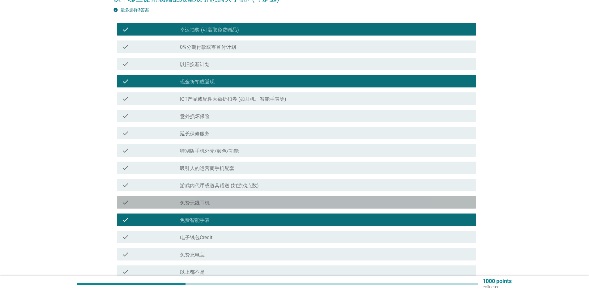
click at [187, 204] on label "免费无线耳机" at bounding box center [195, 203] width 30 height 6
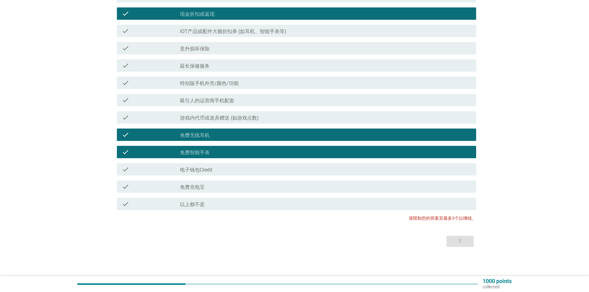
scroll to position [130, 0]
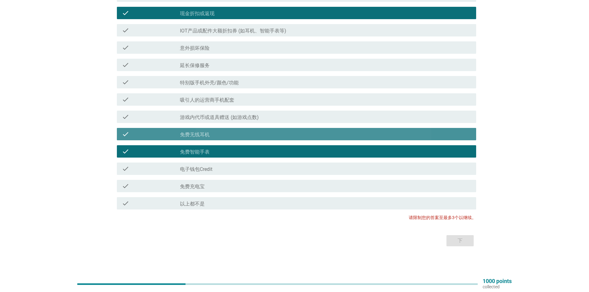
drag, startPoint x: 184, startPoint y: 136, endPoint x: 180, endPoint y: 135, distance: 3.7
click at [184, 136] on label "免费无线耳机" at bounding box center [195, 135] width 30 height 6
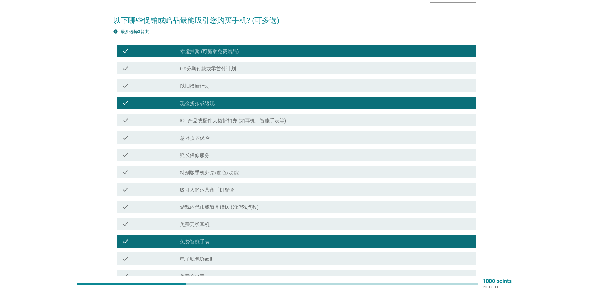
scroll to position [37, 0]
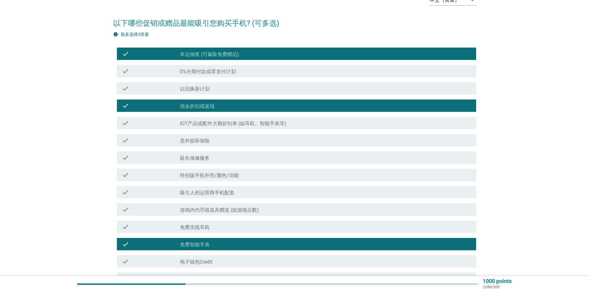
click at [0, 164] on div "中文（简体） arrow_drop_down 以下哪些促销或赠品最能吸引您购买手机? (可多选) info 最多选择3答案 check check_box 幸…" at bounding box center [294, 166] width 589 height 406
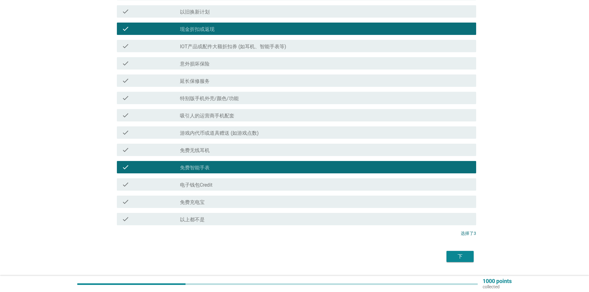
scroll to position [130, 0]
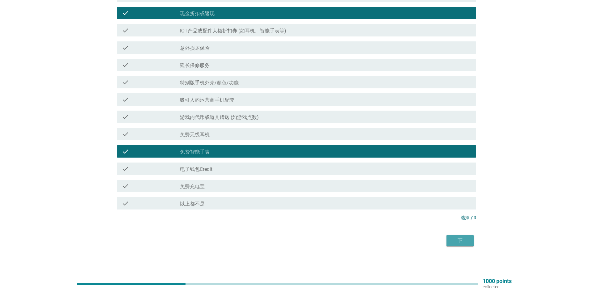
click at [466, 242] on div "下" at bounding box center [459, 240] width 17 height 7
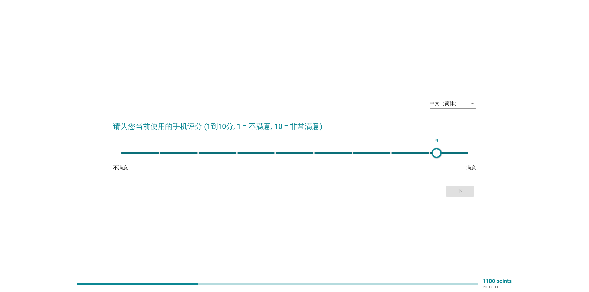
type input "10"
drag, startPoint x: 121, startPoint y: 153, endPoint x: 464, endPoint y: 158, distance: 343.4
click at [464, 158] on div "10" at bounding box center [294, 153] width 357 height 12
click at [467, 193] on div "下" at bounding box center [459, 191] width 17 height 7
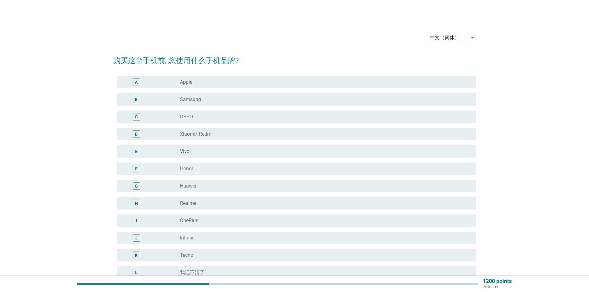
click at [16, 117] on div "中文（简体） arrow_drop_down 购买这台手机前, 您使用什么手机品牌? A radio_button_unchecked Apple B rad…" at bounding box center [294, 180] width 559 height 315
click at [61, 135] on div "中文（简体） arrow_drop_down 购买这台手机前, 您使用什么手机品牌? A radio_button_unchecked Apple B rad…" at bounding box center [294, 180] width 559 height 315
click at [48, 99] on div "中文（简体） arrow_drop_down 购买这台手机前, 您使用什么手机品牌? A radio_button_unchecked Apple B rad…" at bounding box center [294, 180] width 559 height 315
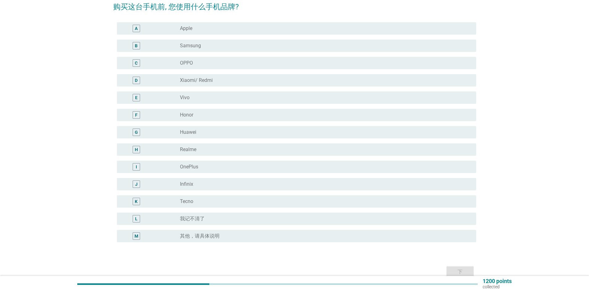
scroll to position [62, 0]
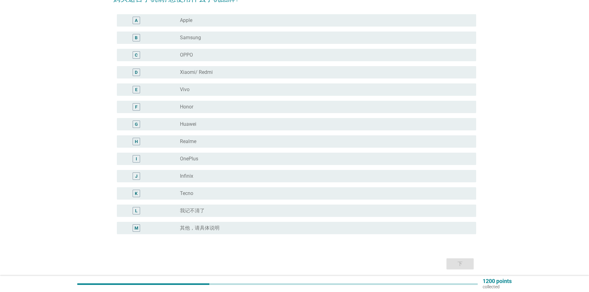
click at [28, 137] on div "中文（简体） arrow_drop_down 购买这台手机前, 您使用什么手机品牌? A radio_button_unchecked Apple B rad…" at bounding box center [294, 118] width 559 height 315
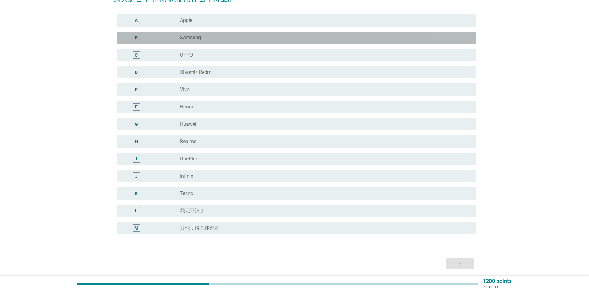
click at [213, 38] on div "radio_button_unchecked Samsung" at bounding box center [323, 38] width 286 height 6
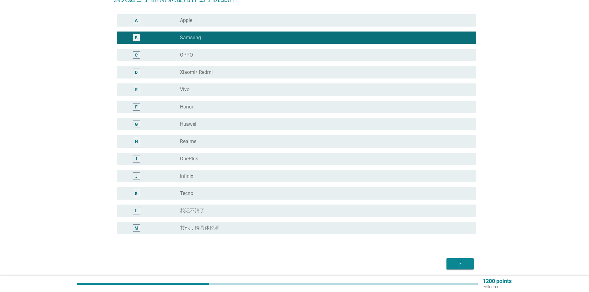
click at [0, 125] on div "中文（简体） arrow_drop_down 购买这台手机前, 您使用什么手机品牌? A radio_button_unchecked Apple B rad…" at bounding box center [294, 118] width 589 height 361
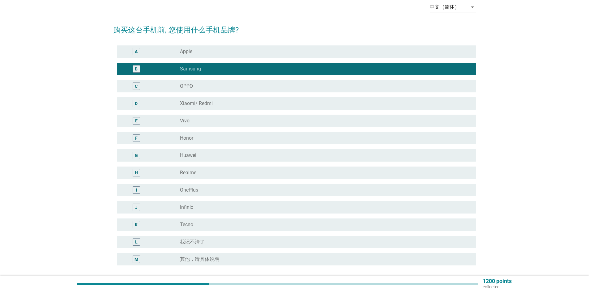
scroll to position [85, 0]
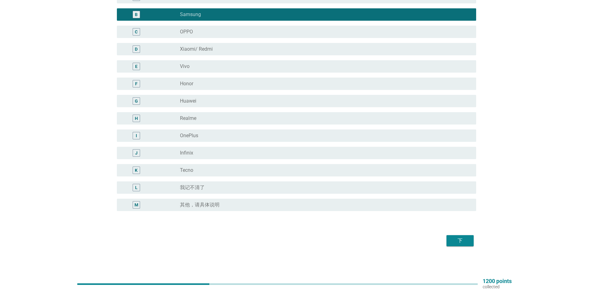
click at [202, 97] on div "G radio_button_unchecked Huawei" at bounding box center [296, 101] width 359 height 12
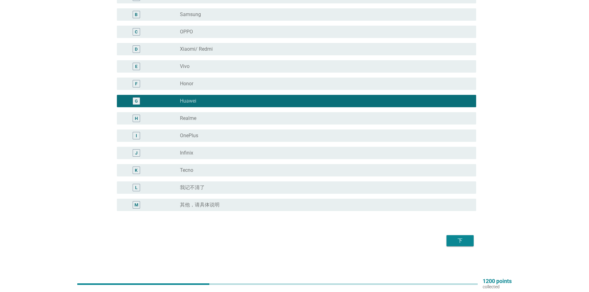
click at [208, 17] on div "radio_button_unchecked Samsung" at bounding box center [323, 14] width 286 height 6
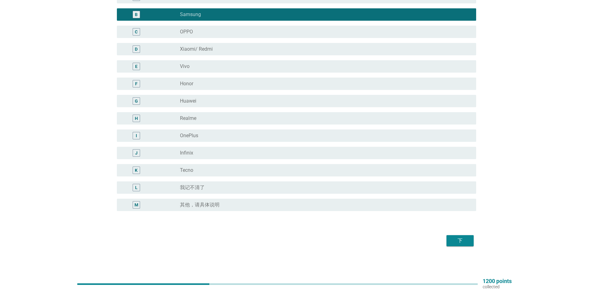
click at [35, 90] on div "中文（简体） arrow_drop_down 购买这台手机前, 您使用什么手机品牌? A radio_button_unchecked Apple B rad…" at bounding box center [294, 95] width 559 height 315
click at [81, 167] on div "中文（简体） arrow_drop_down 购买这台手机前, 您使用什么手机品牌? A radio_button_unchecked Apple B rad…" at bounding box center [294, 95] width 559 height 315
click at [462, 242] on div "下" at bounding box center [459, 240] width 17 height 7
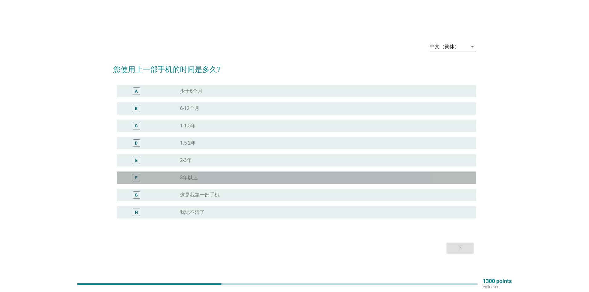
click at [210, 175] on div "radio_button_unchecked 3年以上" at bounding box center [323, 178] width 286 height 6
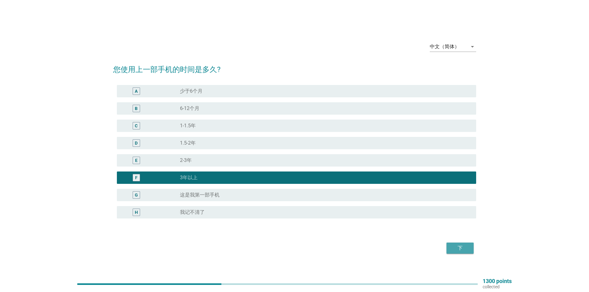
click at [468, 244] on button "下" at bounding box center [459, 248] width 27 height 11
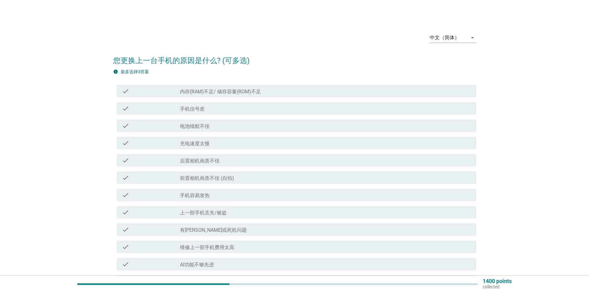
click at [556, 179] on div "中文（简体） arrow_drop_down 您更换上一台手机的原因是什么? (可多选) info 最多选择3答案 check check_box_outli…" at bounding box center [294, 212] width 559 height 378
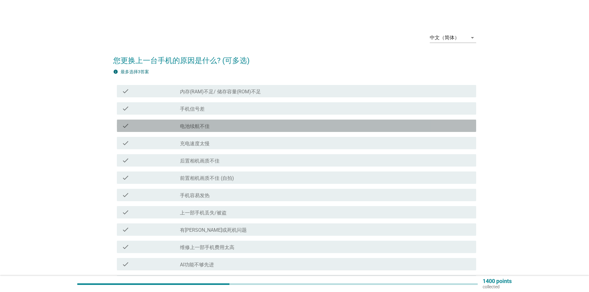
click at [218, 128] on div "check_box_outline_blank 电池续航不佳" at bounding box center [325, 125] width 291 height 7
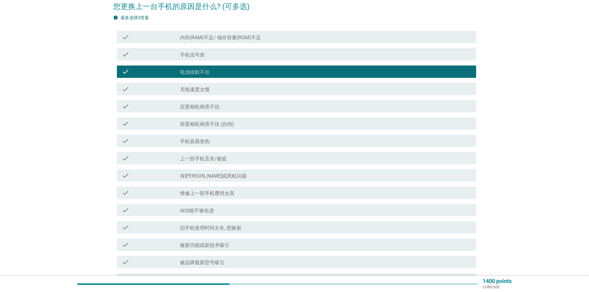
scroll to position [31, 0]
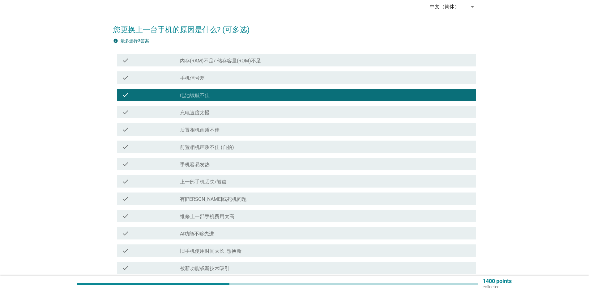
click at [233, 198] on div "check_box_outline_blank 有[PERSON_NAME]或死机问题" at bounding box center [325, 198] width 291 height 7
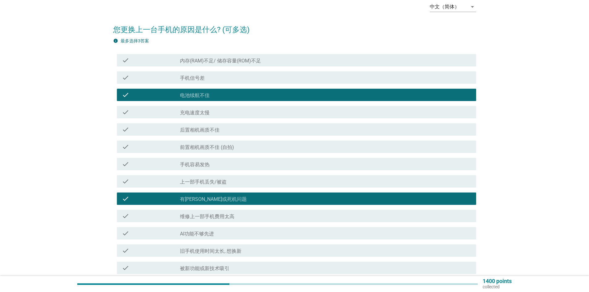
click at [0, 158] on div "中文（简体） arrow_drop_down 您更换上一台手机的原因是什么? (可多选) info 最多选择3答案 check check_box_outli…" at bounding box center [294, 180] width 589 height 423
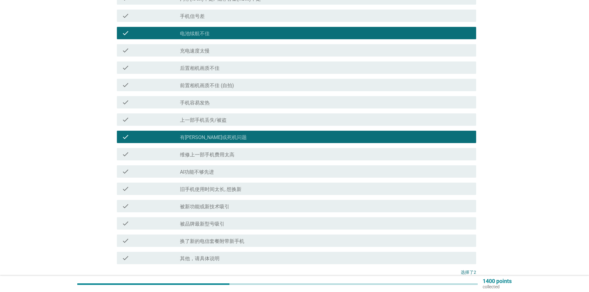
scroll to position [62, 0]
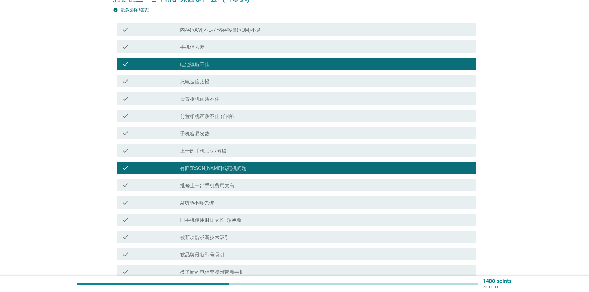
click at [218, 46] on div "check_box_outline_blank 手机信号差" at bounding box center [325, 46] width 291 height 7
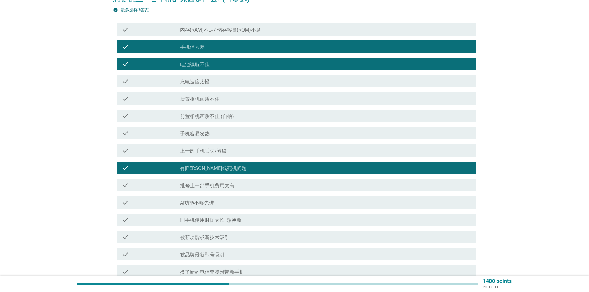
click at [235, 44] on div "check_box_outline_blank 手机信号差" at bounding box center [325, 46] width 291 height 7
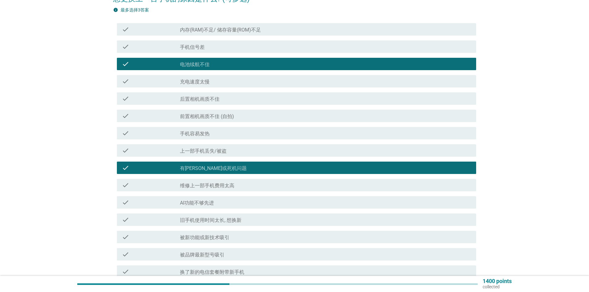
click at [237, 31] on label "内存(RAM)不足/ 储存容量(ROM)不足" at bounding box center [220, 30] width 81 height 6
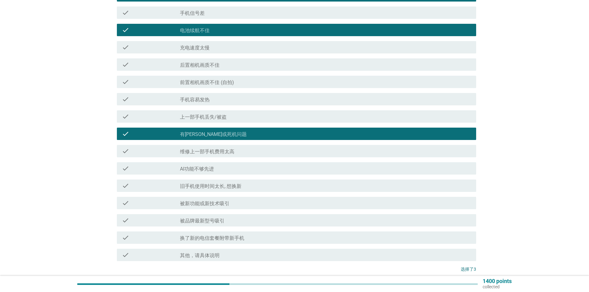
scroll to position [147, 0]
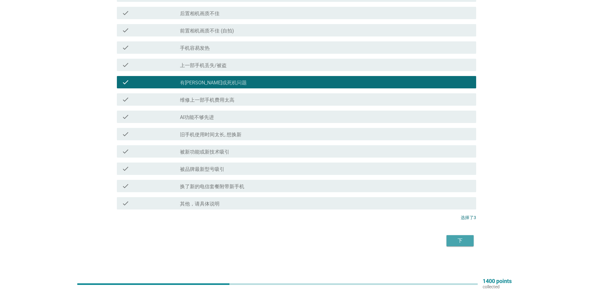
click at [470, 238] on button "下" at bounding box center [459, 240] width 27 height 11
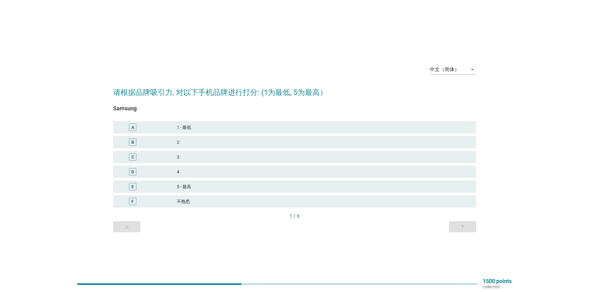
click at [182, 256] on div "中文（简体） arrow_drop_down 请根据品牌吸引力, 对以下手机品牌进行打分: (1为最低, 5为最高） Samsung A 1 - 最低 B 2…" at bounding box center [294, 146] width 589 height 292
click at [197, 158] on div "3" at bounding box center [324, 156] width 294 height 7
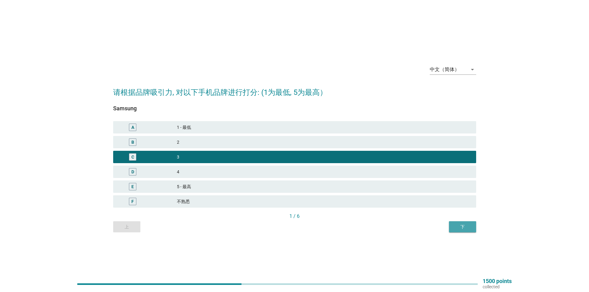
click at [468, 231] on button "下" at bounding box center [462, 226] width 27 height 11
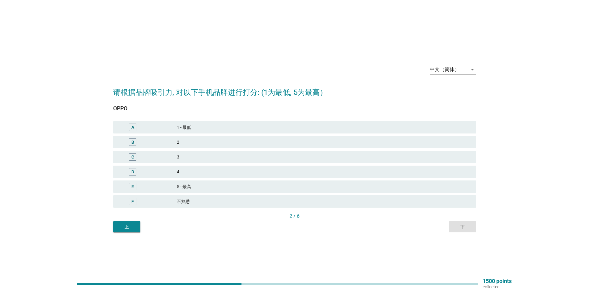
click at [221, 159] on div "3" at bounding box center [324, 156] width 294 height 7
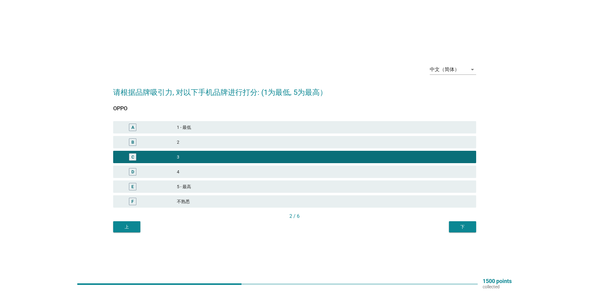
click at [319, 178] on div "D 4" at bounding box center [294, 172] width 363 height 12
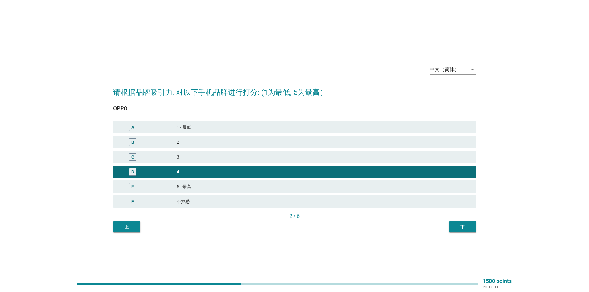
click at [470, 225] on div "下" at bounding box center [462, 227] width 17 height 6
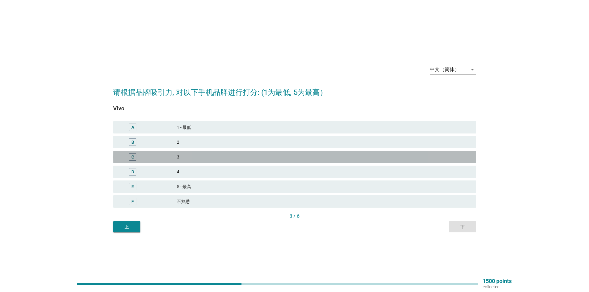
drag, startPoint x: 187, startPoint y: 156, endPoint x: 313, endPoint y: 185, distance: 129.2
click at [188, 156] on div "3" at bounding box center [324, 156] width 294 height 7
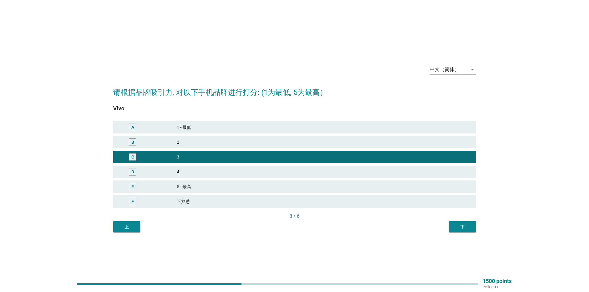
click at [466, 231] on button "下" at bounding box center [462, 226] width 27 height 11
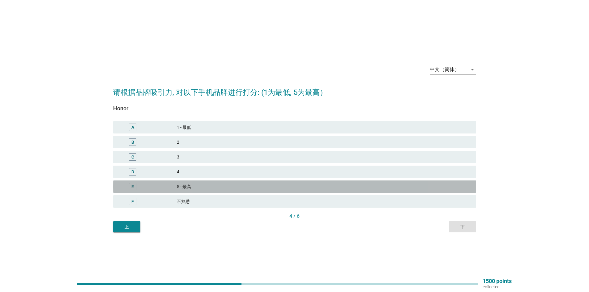
click at [255, 186] on div "5 - 最高" at bounding box center [324, 186] width 294 height 7
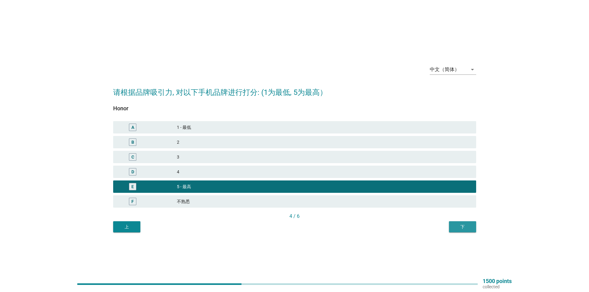
click at [464, 223] on button "下" at bounding box center [462, 226] width 27 height 11
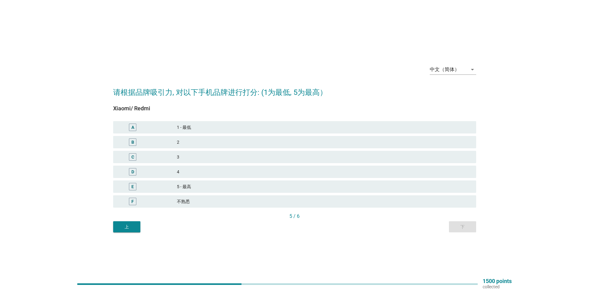
click at [0, 142] on div "中文（简体） arrow_drop_down 请根据品牌吸引力, 对以下手机品牌进行打分: (1为最低, 5为最高） Xiaomi/ Redmi A 1 - …" at bounding box center [294, 146] width 589 height 292
click at [172, 160] on div "C" at bounding box center [147, 156] width 59 height 7
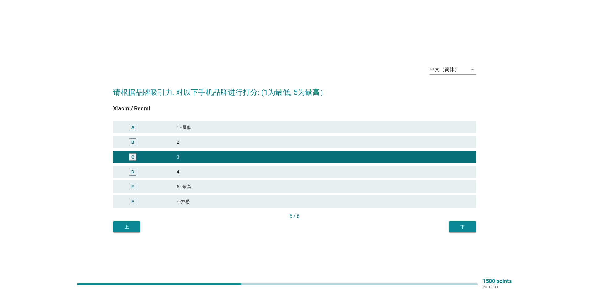
click at [452, 226] on button "下" at bounding box center [462, 226] width 27 height 11
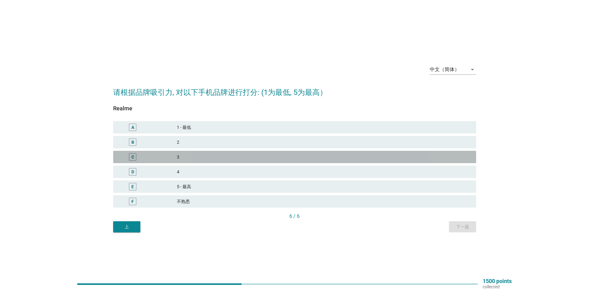
click at [206, 155] on div "3" at bounding box center [324, 156] width 294 height 7
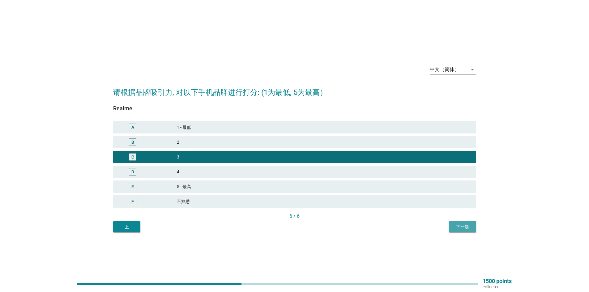
click at [458, 228] on div "下一题" at bounding box center [462, 227] width 17 height 6
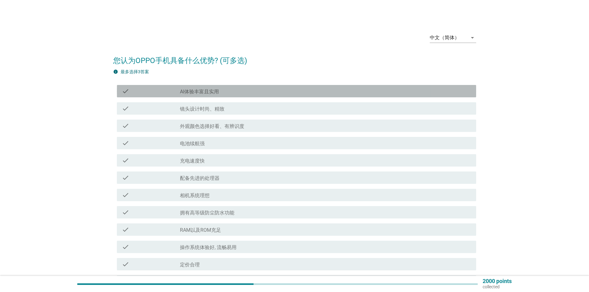
click at [193, 90] on label "AI体验丰富且实用" at bounding box center [199, 92] width 39 height 6
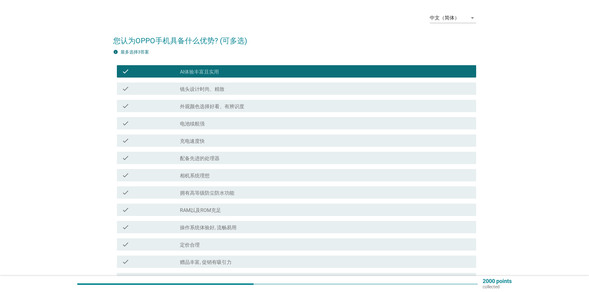
scroll to position [31, 0]
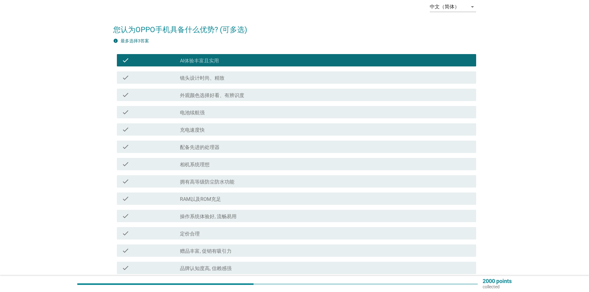
click at [207, 97] on label "外观颜色选择好看、有辨识度" at bounding box center [212, 95] width 64 height 6
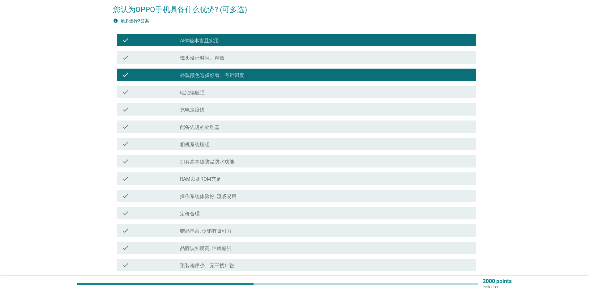
scroll to position [62, 0]
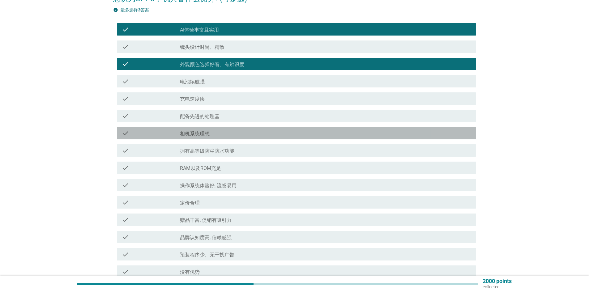
click at [207, 134] on label "相机系统理想" at bounding box center [195, 134] width 30 height 6
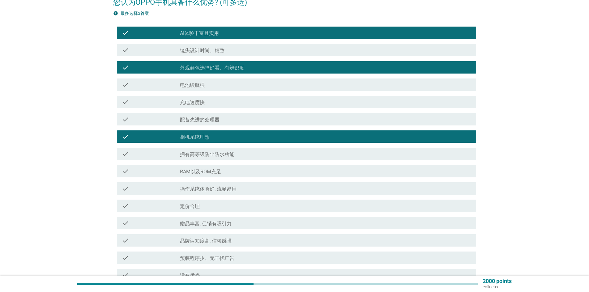
scroll to position [147, 0]
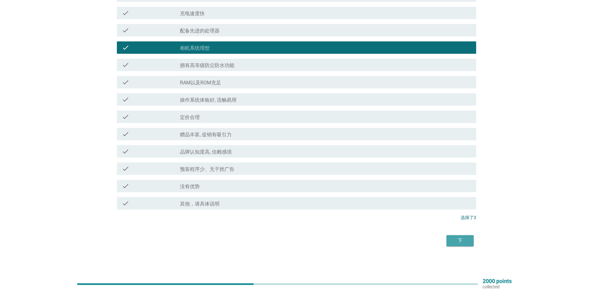
click at [461, 242] on div "下" at bounding box center [459, 240] width 17 height 7
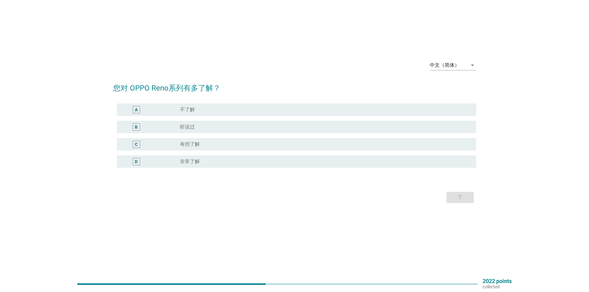
scroll to position [0, 0]
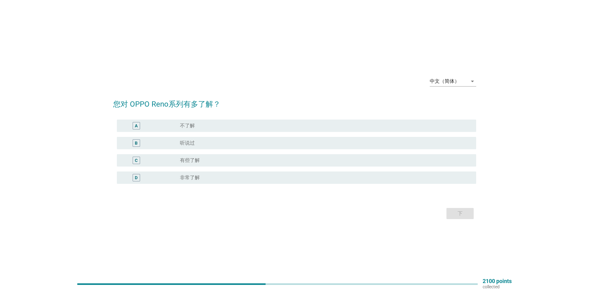
click at [328, 230] on div "中文（简体） arrow_drop_down 您对 OPPO Reno系列有多了解？ A radio_button_unchecked 不了解 B radio…" at bounding box center [294, 146] width 574 height 174
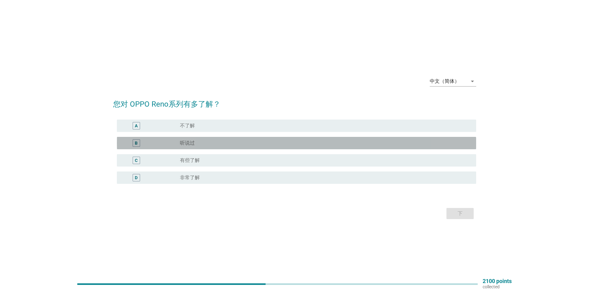
click at [212, 144] on div "radio_button_unchecked 听说过" at bounding box center [323, 143] width 286 height 6
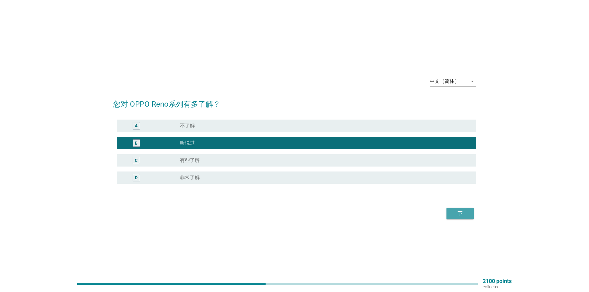
click at [463, 214] on div "下" at bounding box center [459, 213] width 17 height 7
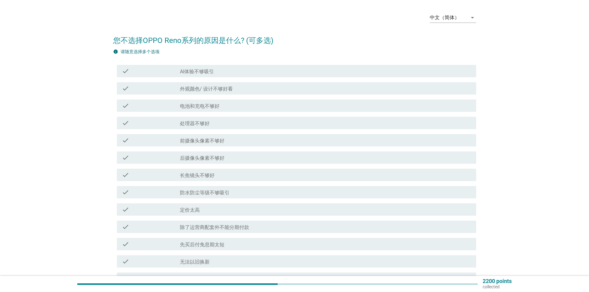
scroll to position [31, 0]
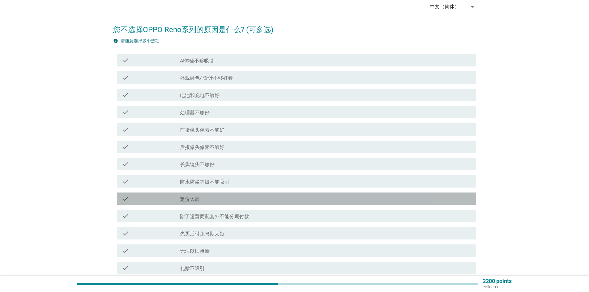
click at [225, 200] on div "check_box_outline_blank 定价太高" at bounding box center [325, 198] width 291 height 7
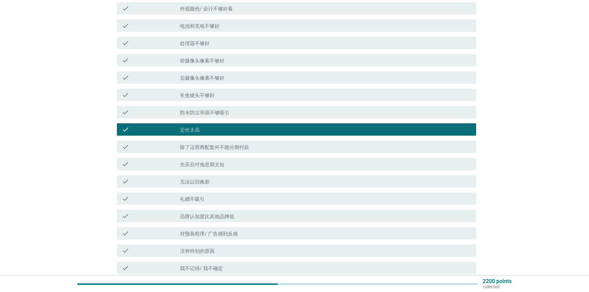
scroll to position [155, 0]
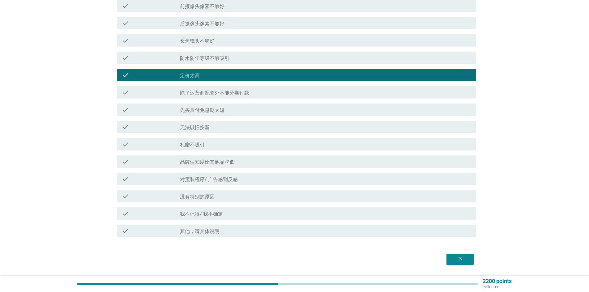
click at [238, 164] on div "check_box_outline_blank 品牌认知度比其他品牌低" at bounding box center [325, 161] width 291 height 7
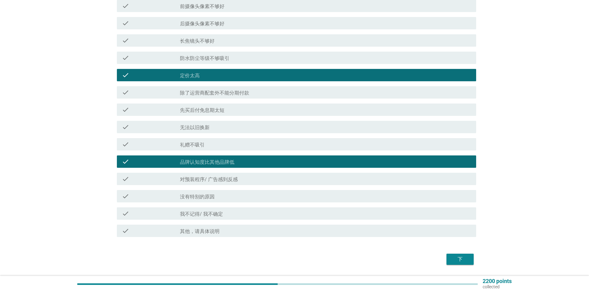
click at [239, 179] on div "check_box_outline_blank 对预装程序/ 广告感到反感" at bounding box center [325, 178] width 291 height 7
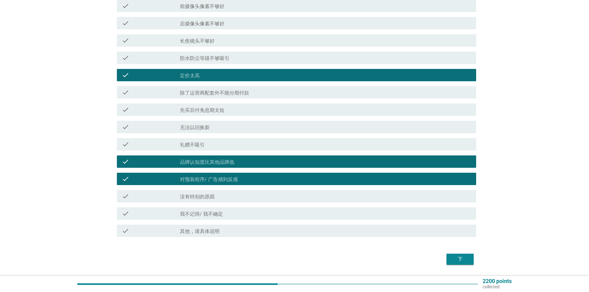
click at [239, 179] on div "check_box_outline_blank 对预装程序/ 广告感到反感" at bounding box center [325, 178] width 291 height 7
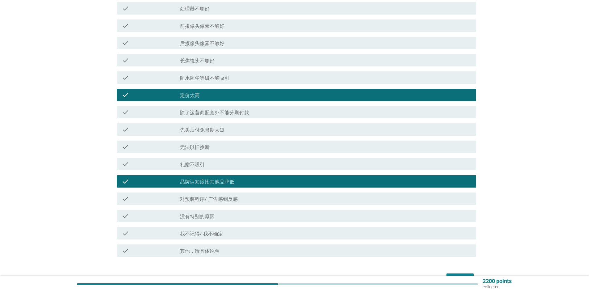
scroll to position [124, 0]
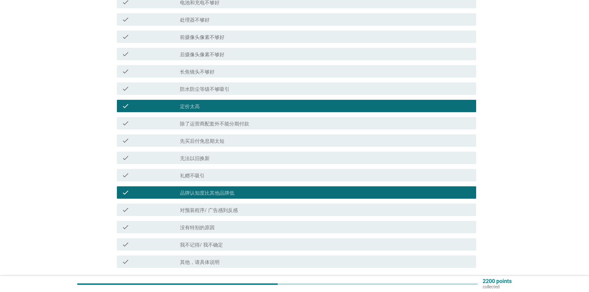
click at [237, 211] on label "对预装程序/ 广告感到反感" at bounding box center [209, 210] width 58 height 6
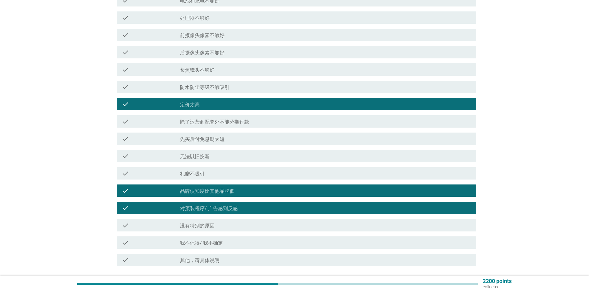
scroll to position [173, 0]
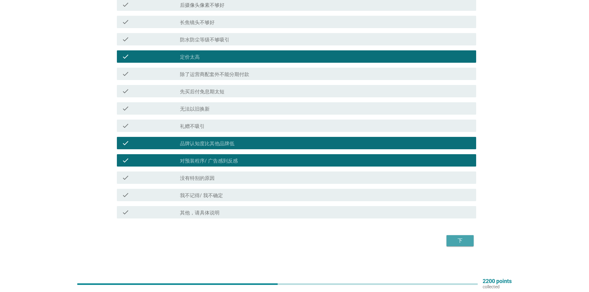
click at [455, 241] on div "下" at bounding box center [459, 240] width 17 height 7
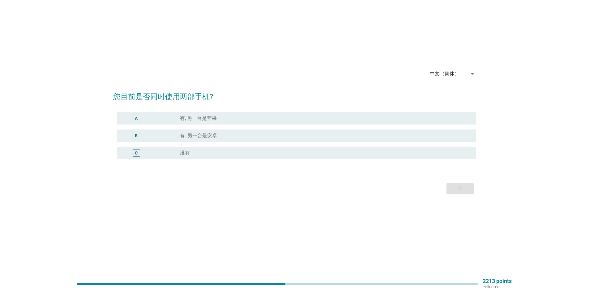
scroll to position [0, 0]
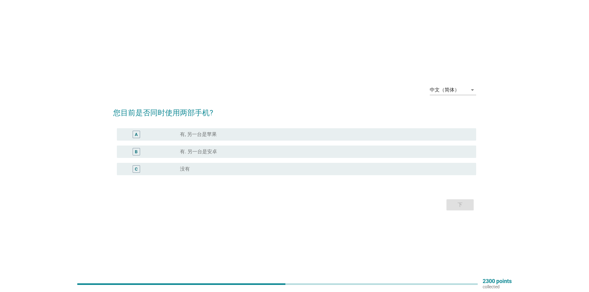
click at [200, 202] on div "下" at bounding box center [294, 204] width 363 height 15
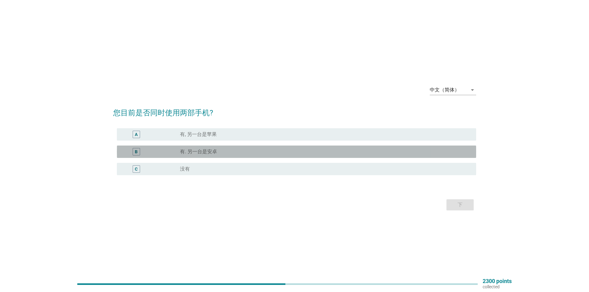
click at [196, 153] on label "有. 另一台是安卓" at bounding box center [198, 152] width 37 height 6
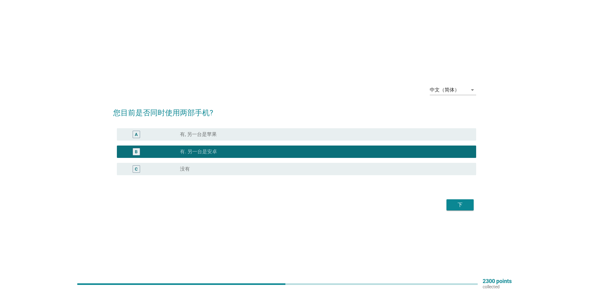
click at [463, 208] on div "下" at bounding box center [459, 204] width 17 height 7
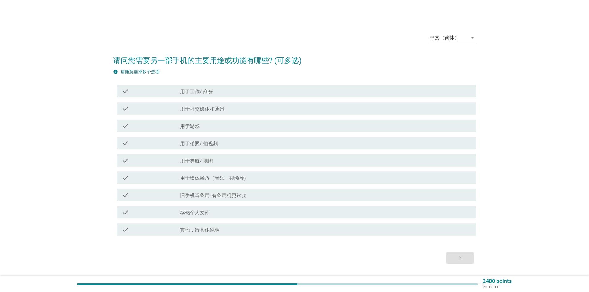
click at [38, 114] on div "中文（简体） arrow_drop_down 请问您需要另一部手机的主要用途或功能有哪些? (可多选) info 请随意选择多个选项 check check_…" at bounding box center [294, 147] width 559 height 248
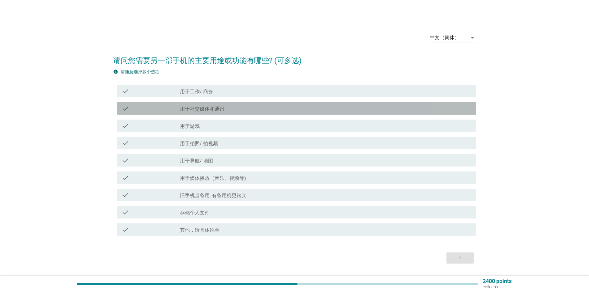
click at [206, 110] on label "用于社交媒体和通讯" at bounding box center [202, 109] width 44 height 6
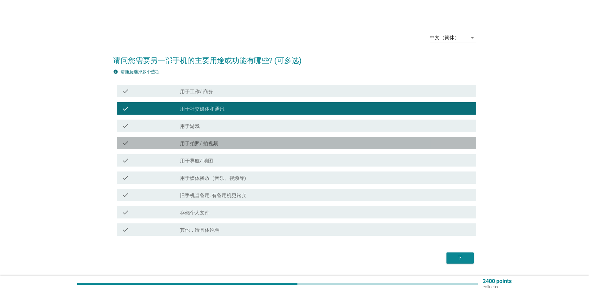
click at [210, 143] on label "用于拍照/ 拍视频" at bounding box center [199, 144] width 38 height 6
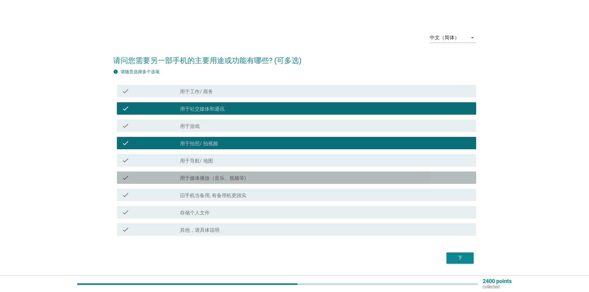
click at [213, 178] on label "用于媒体播放（音乐、视频等)" at bounding box center [213, 178] width 66 height 6
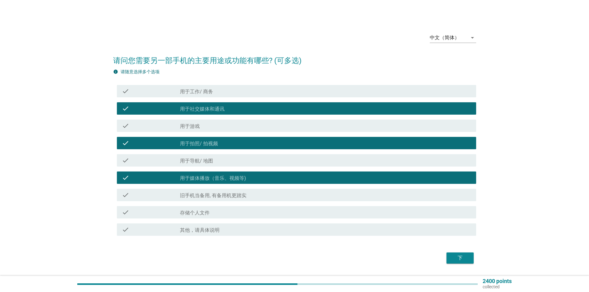
click at [226, 251] on div "下" at bounding box center [294, 258] width 363 height 15
click at [235, 196] on label "旧手机当备用, 有备用机更踏实" at bounding box center [213, 196] width 66 height 6
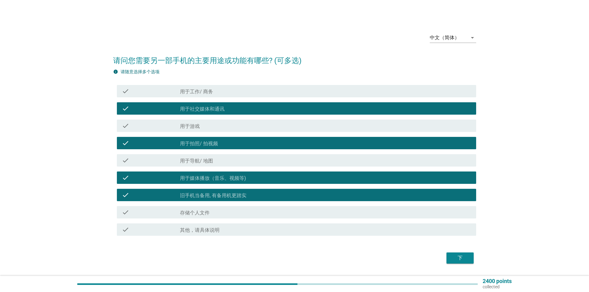
click at [235, 251] on div "下" at bounding box center [294, 258] width 363 height 15
click at [462, 257] on div "下" at bounding box center [459, 257] width 17 height 7
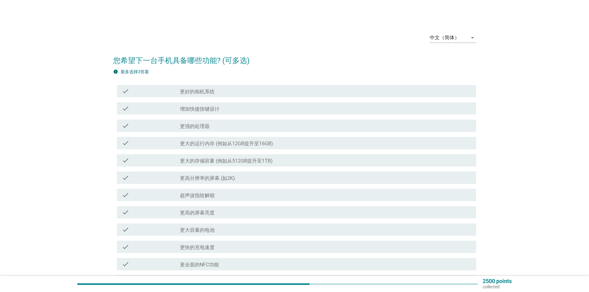
click at [20, 112] on div "中文（简体） arrow_drop_down 您希望下一台手机具备哪些功能? (可多选) info 最多选择3答案 check check_box_outli…" at bounding box center [294, 194] width 559 height 343
click at [211, 89] on label "更好的相机系统" at bounding box center [197, 92] width 35 height 6
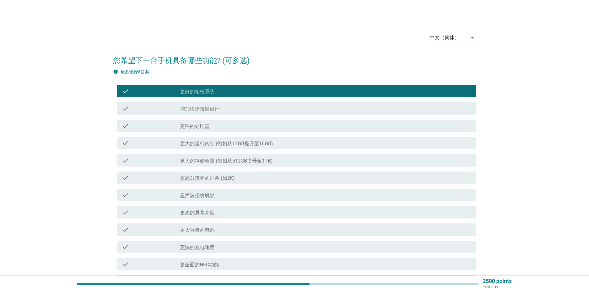
click at [209, 126] on label "更强的处理器" at bounding box center [195, 126] width 30 height 6
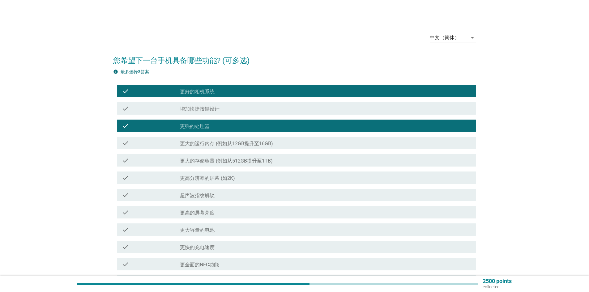
click at [209, 163] on label "更大的存储容量 (例如从512GB提升至1TB)" at bounding box center [226, 161] width 93 height 6
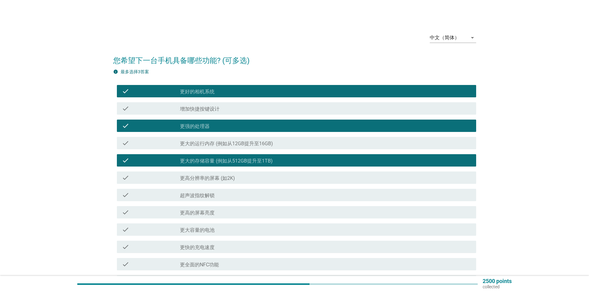
click at [47, 227] on div "中文（简体） arrow_drop_down 您希望下一台手机具备哪些功能? (可多选) info 最多选择3答案 check check_box 更好的相机…" at bounding box center [294, 194] width 559 height 343
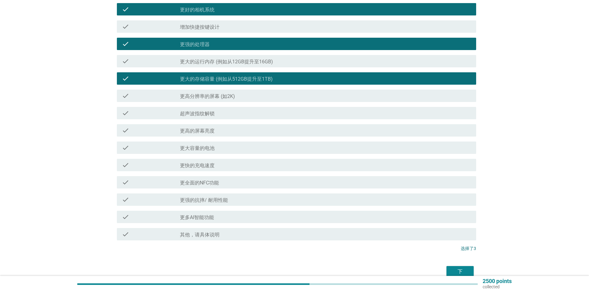
scroll to position [93, 0]
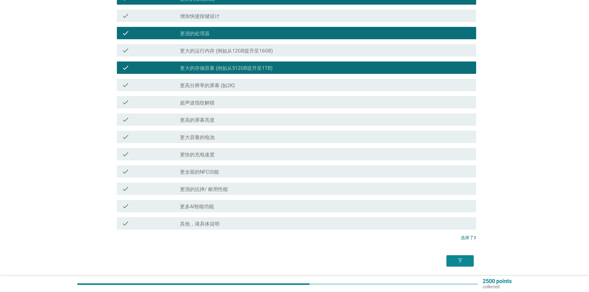
click at [49, 222] on div "中文（简体） arrow_drop_down 您希望下一台手机具备哪些功能? (可多选) info 最多选择3答案 check check_box 更好的相机…" at bounding box center [294, 101] width 559 height 343
click at [62, 143] on div "中文（简体） arrow_drop_down 您希望下一台手机具备哪些功能? (可多选) info 最多选择3答案 check check_box 更好的相机…" at bounding box center [294, 101] width 559 height 343
click at [462, 259] on div "下" at bounding box center [459, 260] width 17 height 7
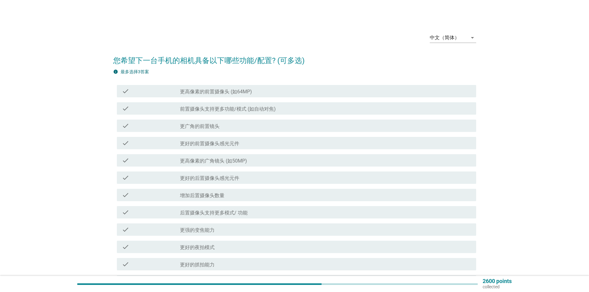
click at [0, 78] on div "中文（简体） arrow_drop_down 您希望下一台手机的相机具备以下哪些功能/配置? (可多选) info 最多选择3答案 check check_b…" at bounding box center [294, 211] width 589 height 423
click at [222, 89] on label "更高像素的前置摄像头 (如64MP)" at bounding box center [216, 92] width 72 height 6
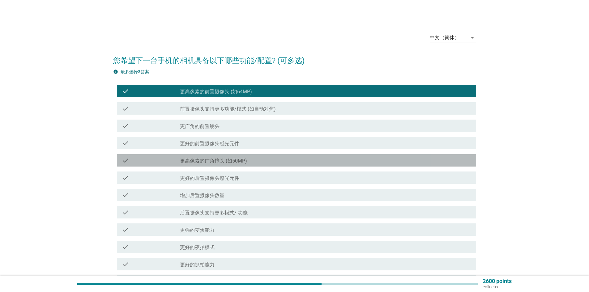
click at [211, 162] on label "更高像素的广角镜头 (如50MP)" at bounding box center [213, 161] width 67 height 6
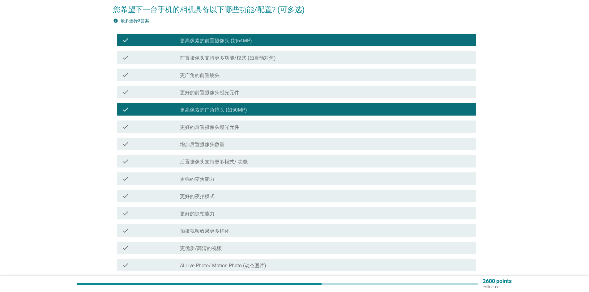
scroll to position [62, 0]
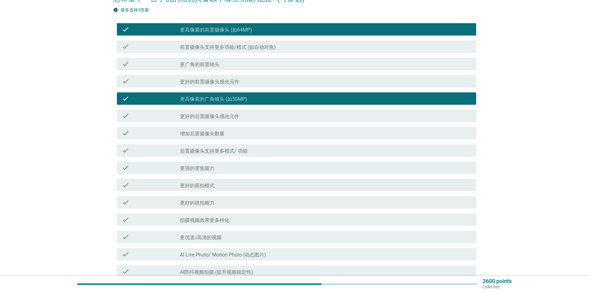
click at [179, 188] on div "check" at bounding box center [151, 184] width 58 height 7
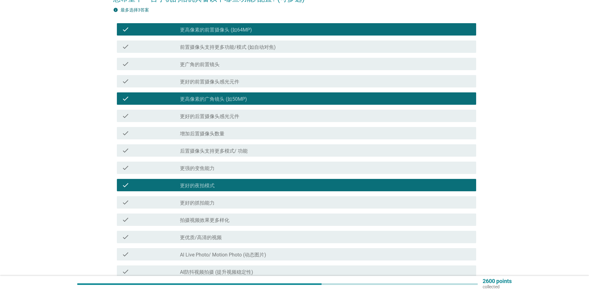
click at [0, 122] on div "中文（简体） arrow_drop_down 您希望下一台手机的相机具备以下哪些功能/配置? (可多选) info 最多选择3答案 check check_b…" at bounding box center [294, 149] width 589 height 423
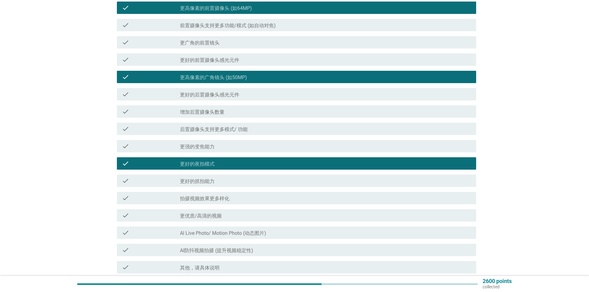
scroll to position [124, 0]
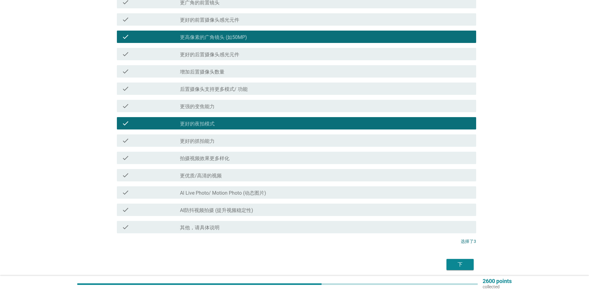
click at [319, 264] on div "下" at bounding box center [294, 264] width 363 height 15
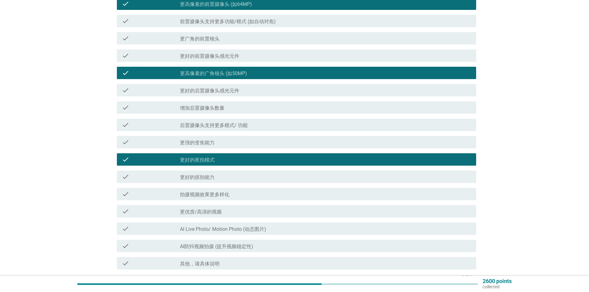
scroll to position [93, 0]
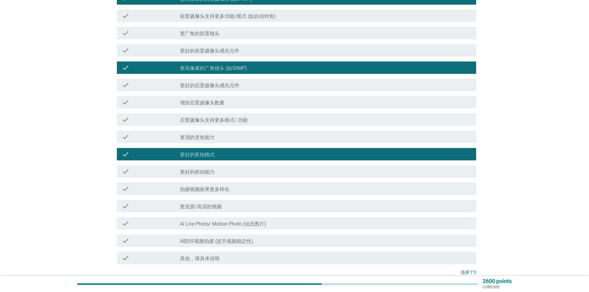
click at [29, 211] on div "中文（简体） arrow_drop_down 您希望下一台手机的相机具备以下哪些功能/配置? (可多选) info 最多选择3答案 check check_b…" at bounding box center [294, 119] width 559 height 378
click at [243, 226] on label "Al Live Photo/ Motion Photo (动态图片)" at bounding box center [223, 224] width 86 height 6
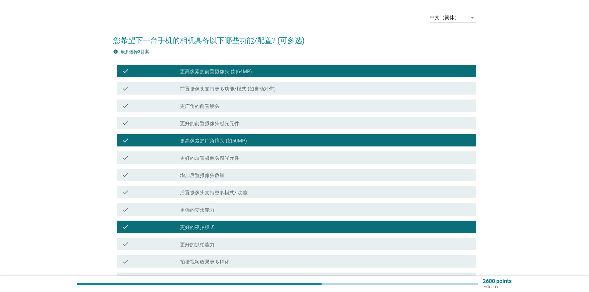
scroll to position [31, 0]
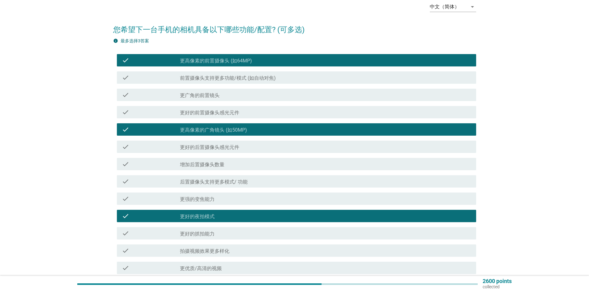
click at [243, 61] on label "更高像素的前置摄像头 (如64MP)" at bounding box center [216, 61] width 72 height 6
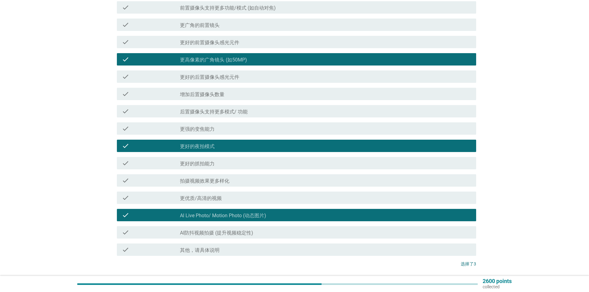
scroll to position [147, 0]
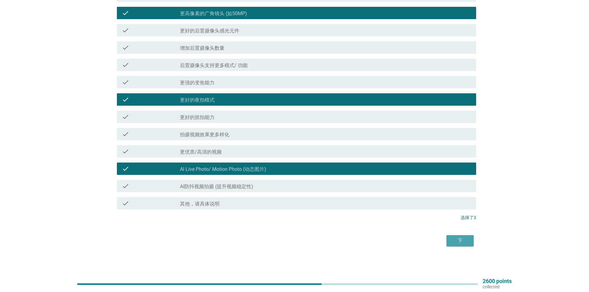
click at [446, 241] on button "下" at bounding box center [459, 240] width 27 height 11
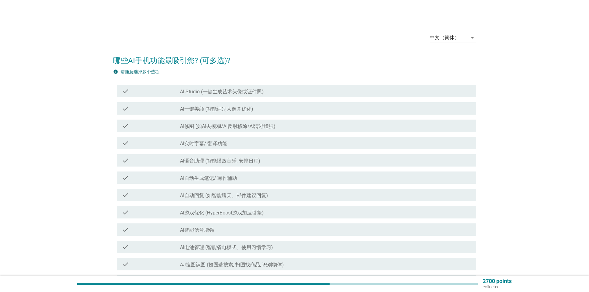
click at [0, 80] on div "中文（简体） arrow_drop_down 哪些AI手机功能最吸引您? (可多选)? info 请随意选择多个选项 check check_box_outl…" at bounding box center [294, 207] width 589 height 414
click at [19, 111] on div "中文（简体） arrow_drop_down 哪些AI手机功能最吸引您? (可多选)? info 请随意选择多个选项 check check_box_outl…" at bounding box center [294, 207] width 559 height 369
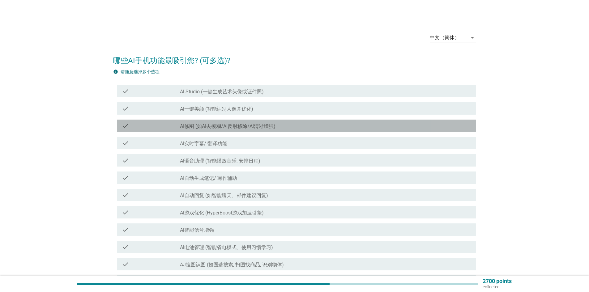
click at [212, 126] on label "AI修图 (如AI去模糊/Al反射移除/Al清晰增强)" at bounding box center [227, 126] width 95 height 6
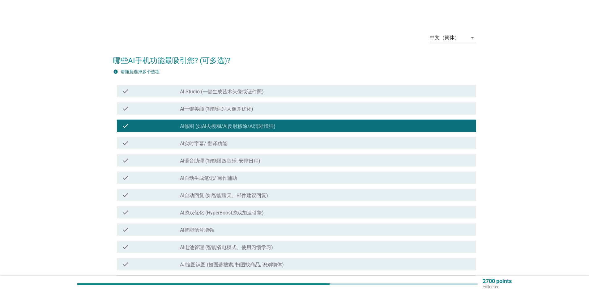
click at [0, 172] on div "中文（简体） arrow_drop_down 哪些AI手机功能最吸引您? (可多选)? info 请随意选择多个选项 check check_box_outl…" at bounding box center [294, 207] width 589 height 414
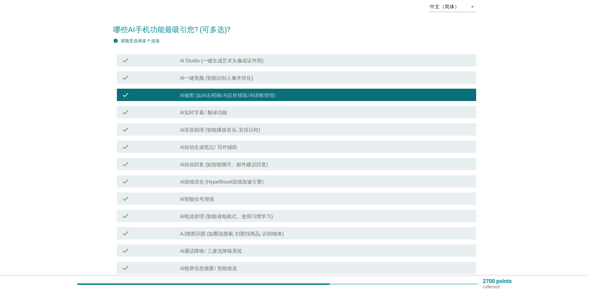
click at [204, 114] on label "Al实时字幕/ 翻译功能" at bounding box center [203, 113] width 47 height 6
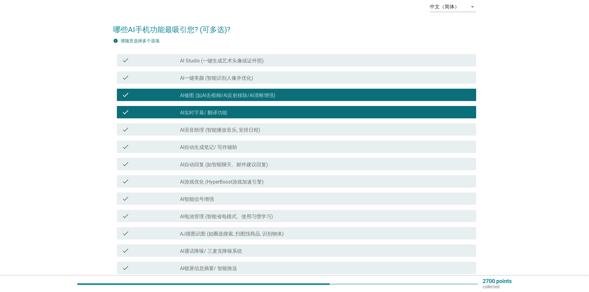
click at [17, 180] on div "中文（简体） arrow_drop_down 哪些AI手机功能最吸引您? (可多选)? info 请随意选择多个选项 check check_box_outl…" at bounding box center [294, 176] width 559 height 369
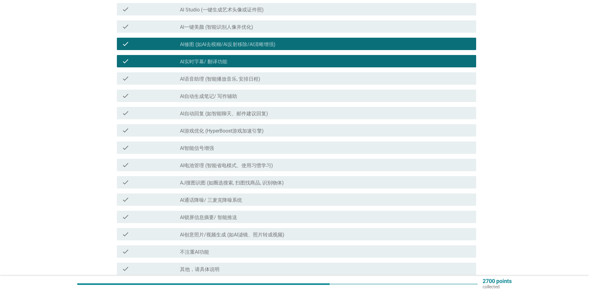
scroll to position [93, 0]
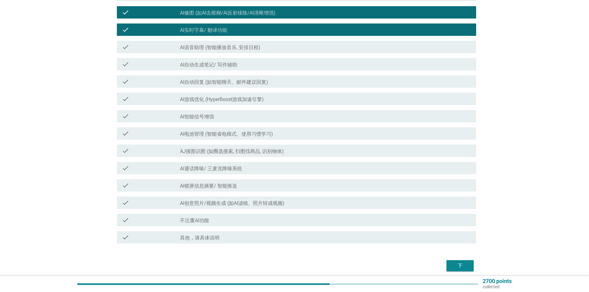
click at [17, 186] on div "中文（简体） arrow_drop_down 哪些AI手机功能最吸引您? (可多选)? info 请随意选择多个选项 check check_box_outl…" at bounding box center [294, 93] width 559 height 369
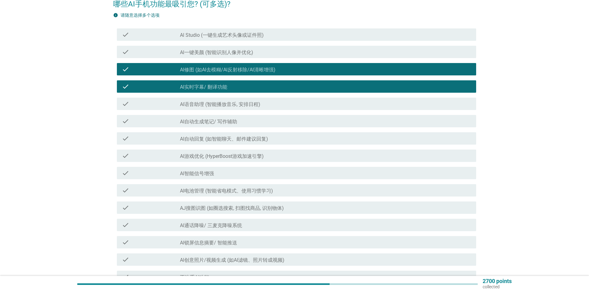
scroll to position [0, 0]
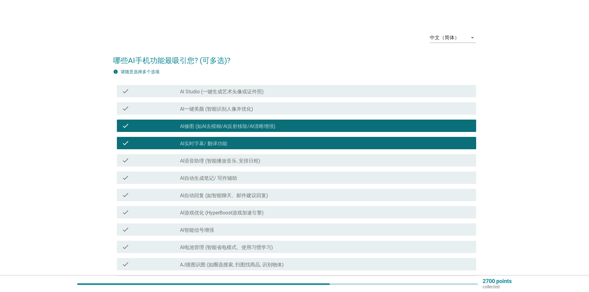
click at [179, 91] on div "check" at bounding box center [151, 90] width 58 height 7
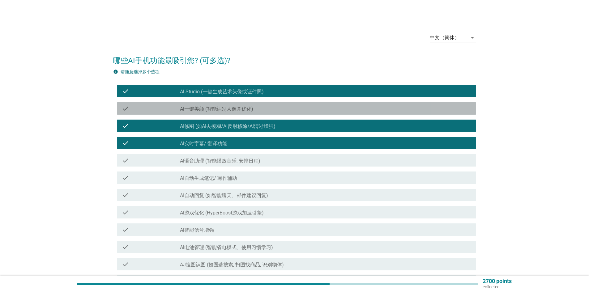
click at [195, 110] on label "Al一键美颜 (智能识别人像并优化)" at bounding box center [216, 109] width 73 height 6
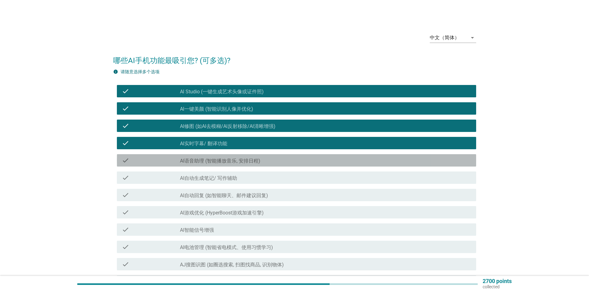
click at [223, 162] on label "Al语音助理 (智能播放音乐, 安排日程)" at bounding box center [220, 161] width 80 height 6
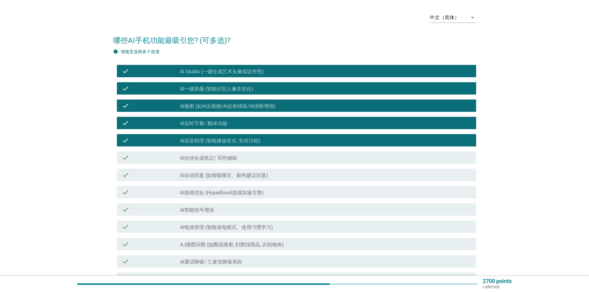
scroll to position [31, 0]
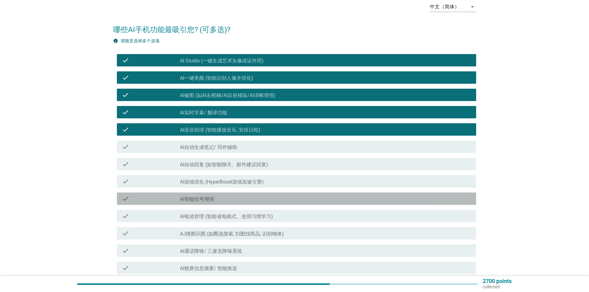
click at [210, 201] on label "Al智能信号增强" at bounding box center [197, 199] width 34 height 6
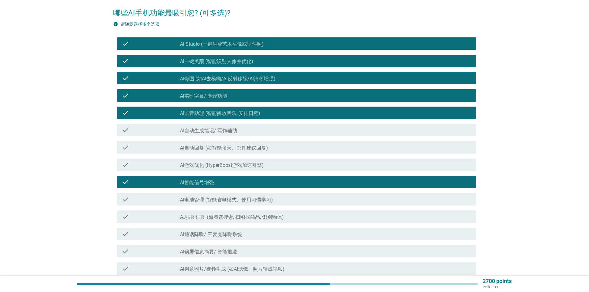
scroll to position [62, 0]
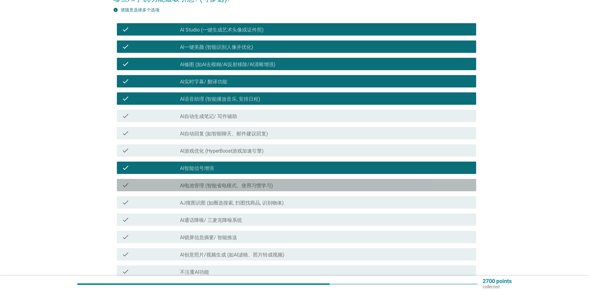
click at [211, 186] on label "Al电池管理 (智能省电模式、使用习惯学习)" at bounding box center [226, 186] width 93 height 6
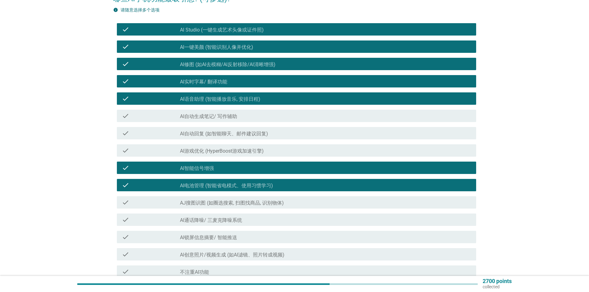
drag, startPoint x: 31, startPoint y: 204, endPoint x: 51, endPoint y: 201, distance: 20.3
click at [33, 204] on div "中文（简体） arrow_drop_down 哪些AI手机功能最吸引您? (可多选)? info 请随意选择多个选项 check check_box_outl…" at bounding box center [294, 145] width 559 height 369
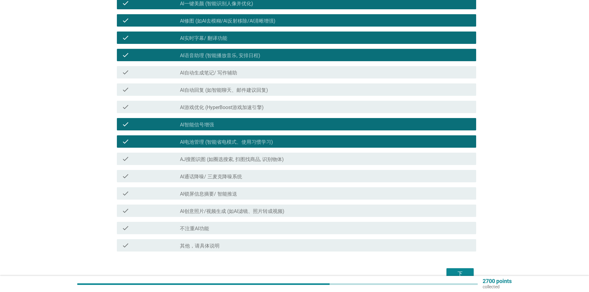
scroll to position [124, 0]
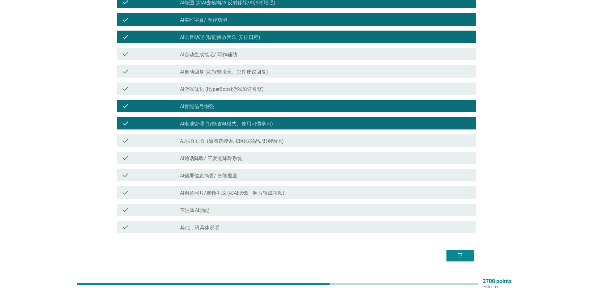
click at [201, 192] on label "Al创意照片/视频生成 (如AI滤镜、照片转成视频)" at bounding box center [232, 193] width 104 height 6
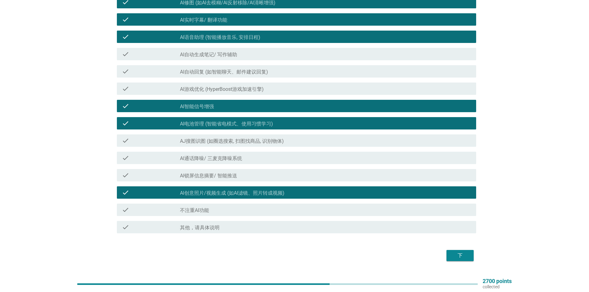
click at [468, 256] on div "下" at bounding box center [459, 255] width 17 height 7
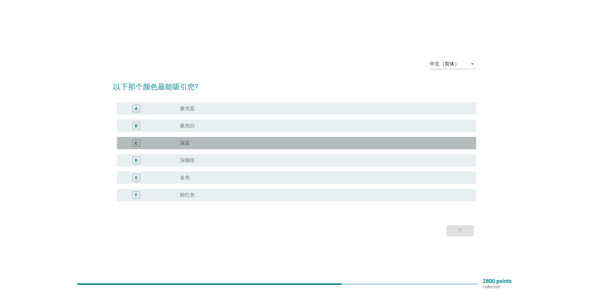
click at [174, 144] on div "C" at bounding box center [151, 142] width 58 height 7
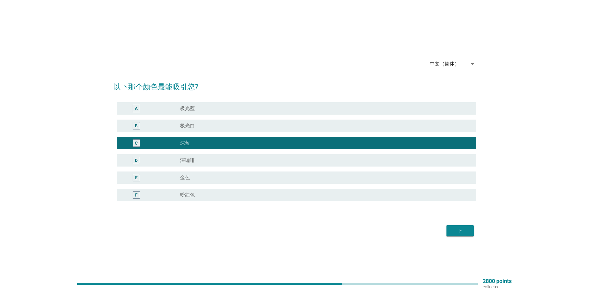
click at [193, 127] on label "极光白" at bounding box center [187, 126] width 15 height 6
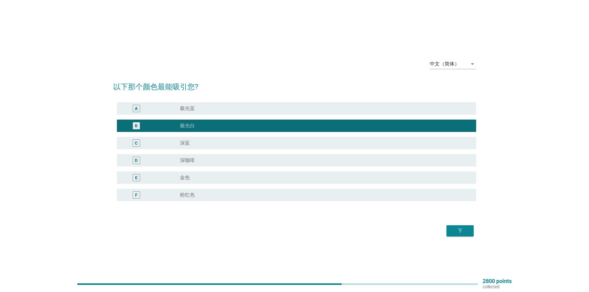
click at [204, 142] on div "radio_button_unchecked 深蓝" at bounding box center [323, 143] width 286 height 6
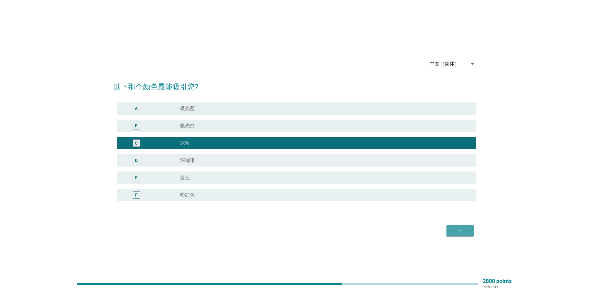
click at [457, 229] on div "下" at bounding box center [459, 230] width 17 height 7
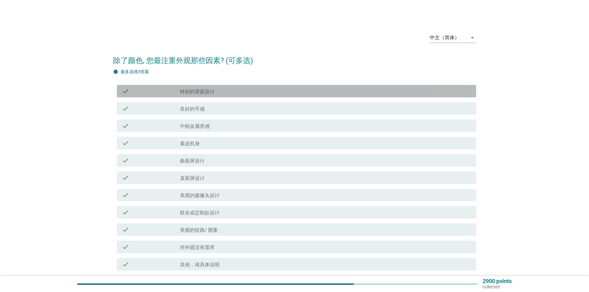
click at [216, 95] on div "check check_box_outline_blank 特别的背面设计" at bounding box center [296, 91] width 359 height 12
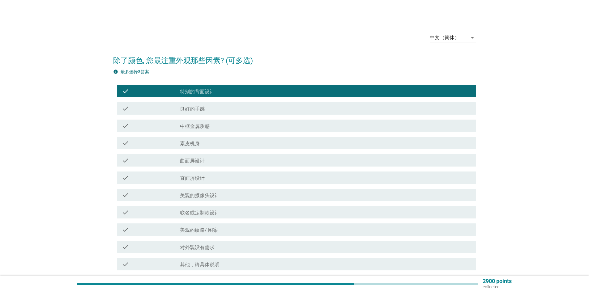
click at [27, 120] on div "中文（简体） arrow_drop_down 除了颜色, 您最注重外观那些因素? (可多选) info 最多选择3答案 check check_box_out…" at bounding box center [294, 168] width 559 height 291
drag, startPoint x: 55, startPoint y: 176, endPoint x: 67, endPoint y: 169, distance: 14.1
click at [54, 176] on div "中文（简体） arrow_drop_down 除了颜色, 您最注重外观那些因素? (可多选) info 最多选择3答案 check check_box_out…" at bounding box center [294, 168] width 559 height 291
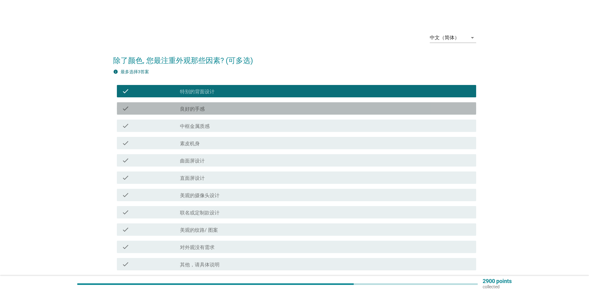
click at [167, 109] on div "check" at bounding box center [151, 108] width 58 height 7
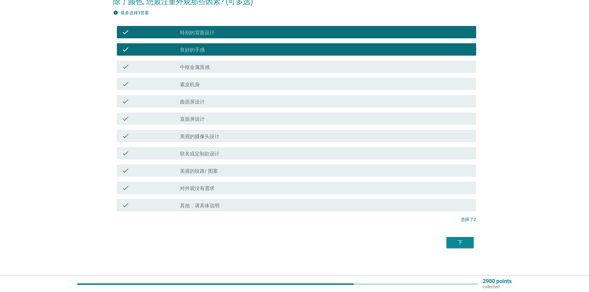
scroll to position [61, 0]
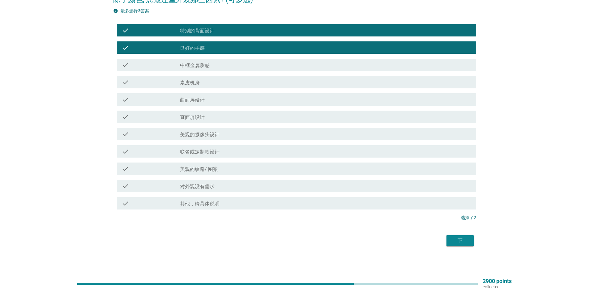
click at [229, 166] on div "check_box_outline_blank 美观的纹路/ 图案" at bounding box center [325, 168] width 291 height 7
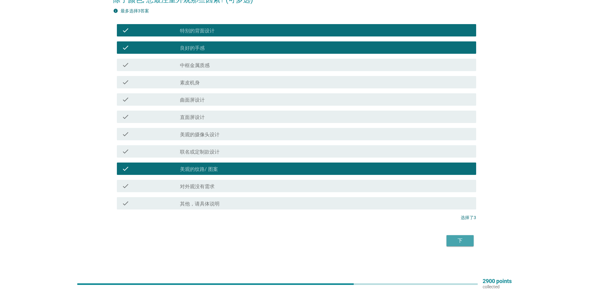
click at [455, 238] on div "下" at bounding box center [459, 240] width 17 height 7
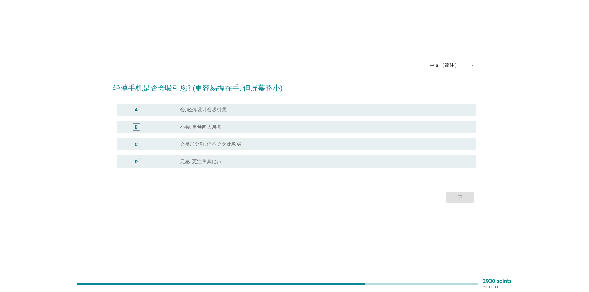
scroll to position [0, 0]
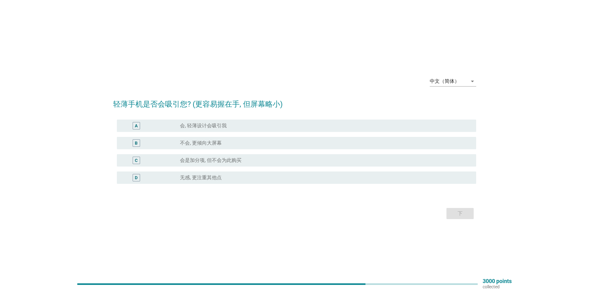
click at [293, 232] on div "中文（简体） arrow_drop_down 轻薄手机是否会吸引您? (更容易握在手, 但屏幕略小) A radio_button_unchecked 会, …" at bounding box center [294, 146] width 574 height 174
click at [275, 220] on div "下" at bounding box center [294, 213] width 363 height 15
click at [246, 159] on div "radio_button_unchecked 会是加分项, 但不会为此购买" at bounding box center [323, 160] width 286 height 6
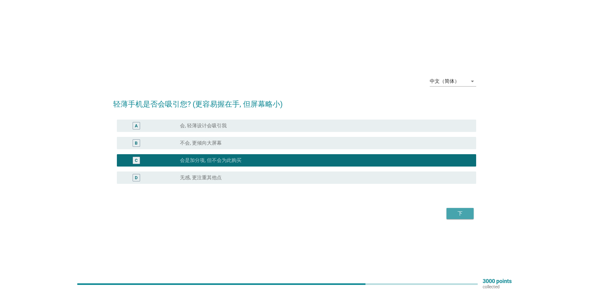
click at [451, 214] on div "下" at bounding box center [459, 213] width 17 height 7
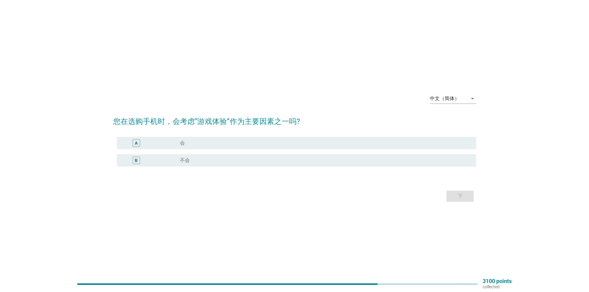
click at [286, 201] on div "下" at bounding box center [294, 196] width 363 height 15
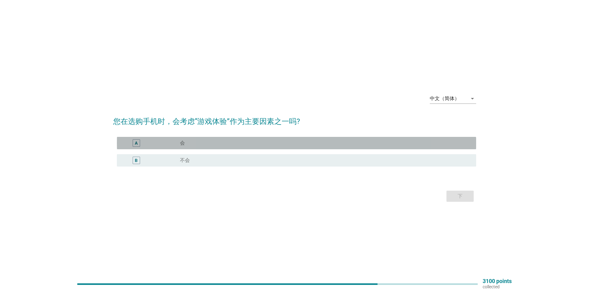
click at [202, 138] on div "A radio_button_unchecked 会" at bounding box center [296, 143] width 359 height 12
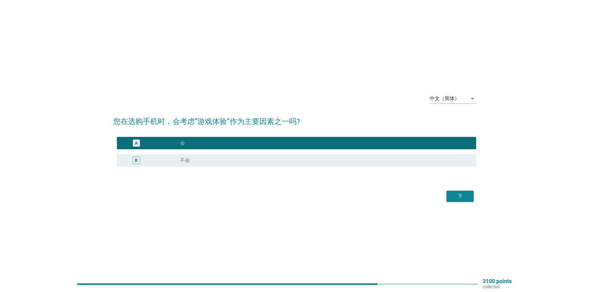
click at [468, 201] on button "下" at bounding box center [459, 196] width 27 height 11
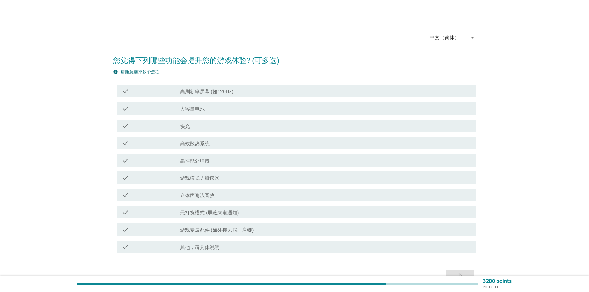
click at [0, 113] on div "中文（简体） arrow_drop_down 您觉得下列哪些功能会提升您的游戏体验? (可多选) info 请随意选择多个选项 check check_box…" at bounding box center [294, 155] width 589 height 311
click at [187, 87] on div "check check_box_outline_blank 高刷新率屏幕 (如120Hz)" at bounding box center [296, 91] width 359 height 12
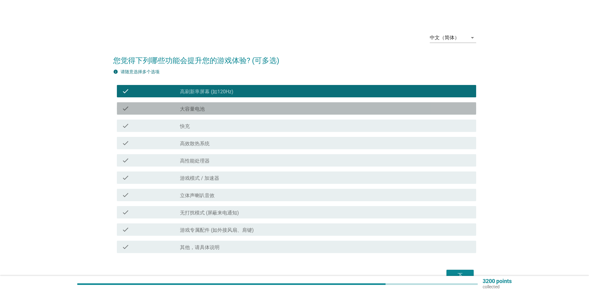
click at [201, 110] on label "大容量电池" at bounding box center [192, 109] width 25 height 6
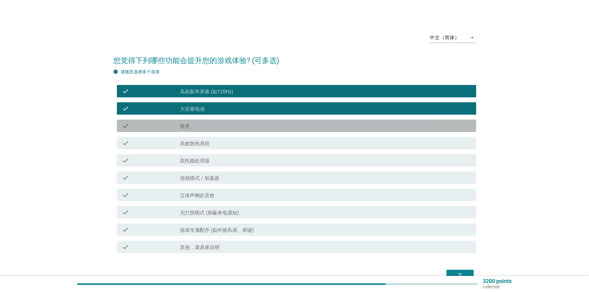
click at [232, 125] on div "check_box_outline_blank 快充" at bounding box center [325, 125] width 291 height 7
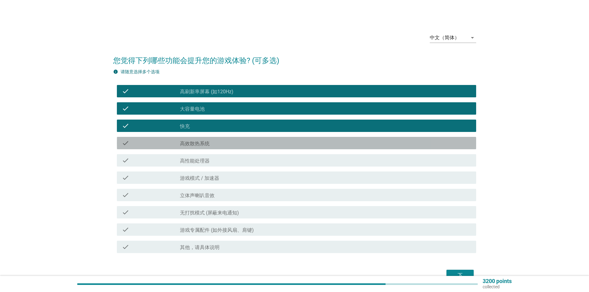
click at [220, 144] on div "check_box_outline_blank 高效散热系统" at bounding box center [325, 142] width 291 height 7
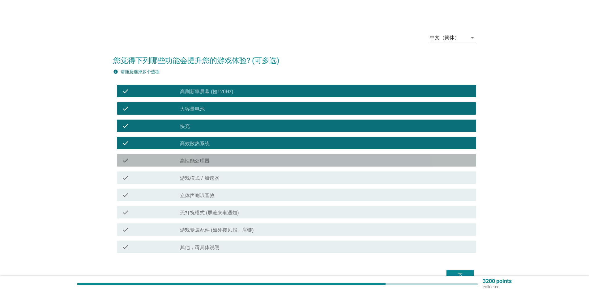
click at [214, 159] on div "check_box_outline_blank 高性能处理器" at bounding box center [325, 160] width 291 height 7
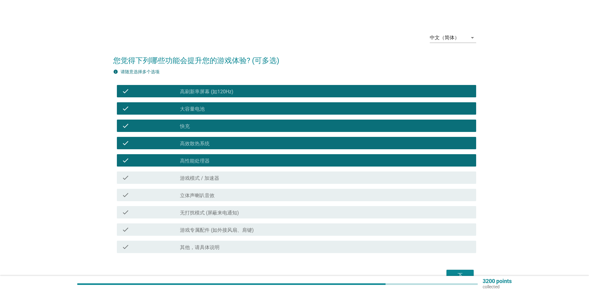
click at [218, 178] on label "游戏模式 / 加速器" at bounding box center [199, 178] width 39 height 6
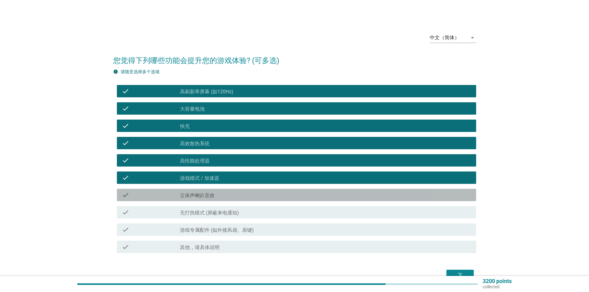
click at [226, 195] on div "check_box_outline_blank 立体声喇叭音效" at bounding box center [325, 194] width 291 height 7
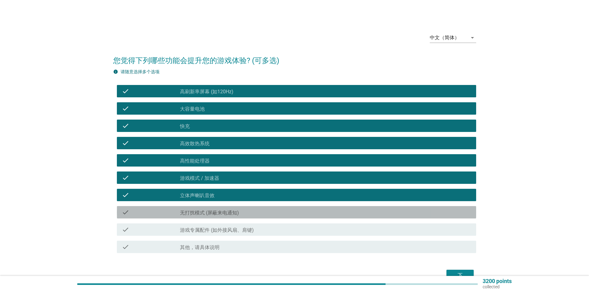
click at [222, 213] on label "无打扰模式 (屏蔽来电通知)" at bounding box center [209, 213] width 59 height 6
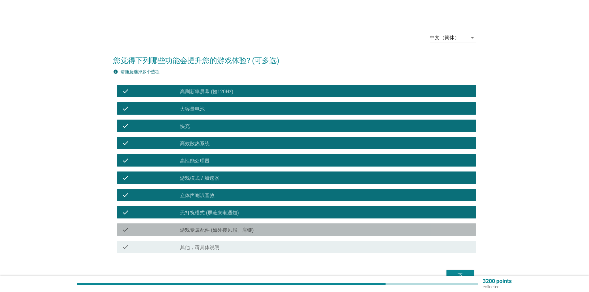
click at [237, 231] on label "游戏专属配件 (如外接风扇、肩键)" at bounding box center [217, 230] width 74 height 6
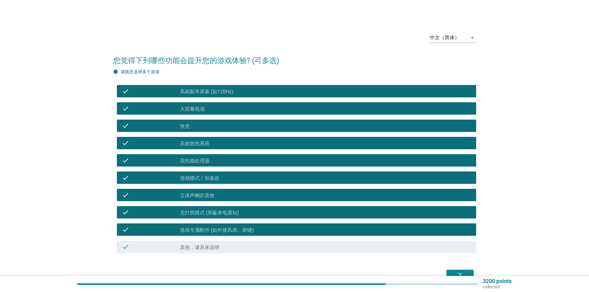
click at [243, 228] on label "游戏专属配件 (如外接风扇、肩键)" at bounding box center [217, 230] width 74 height 6
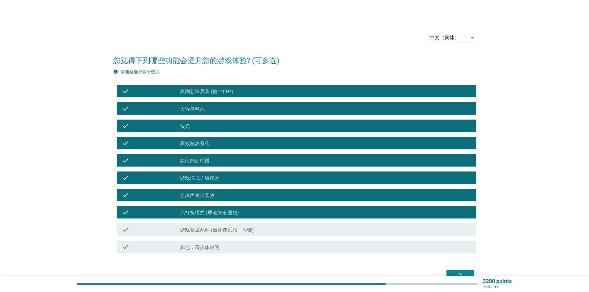
click at [243, 227] on div "check_box_outline_blank 游戏专属配件 (如外接风扇、肩键)" at bounding box center [325, 229] width 291 height 7
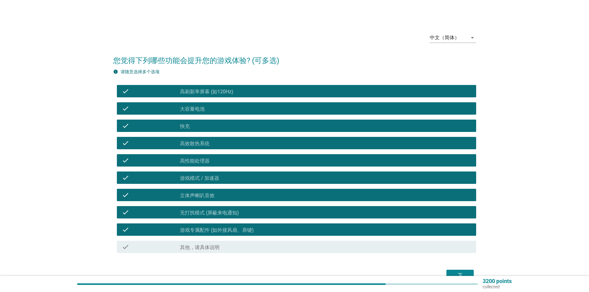
click at [472, 275] on button "下" at bounding box center [459, 275] width 27 height 11
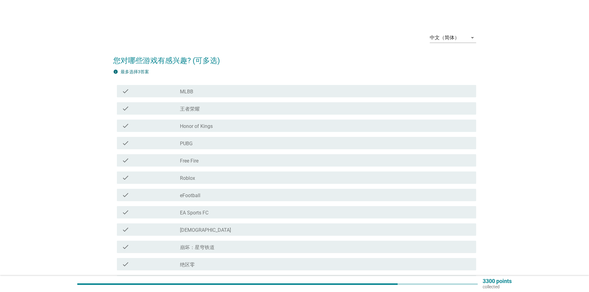
click at [49, 128] on div "中文（简体） arrow_drop_down 您对哪些游戏有感兴趣? (可多选) info 最多选择3答案 check check_box_outline_b…" at bounding box center [294, 177] width 559 height 308
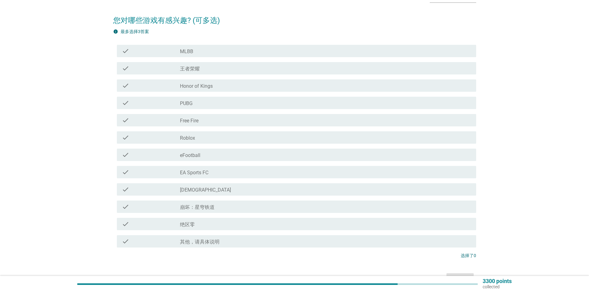
scroll to position [31, 0]
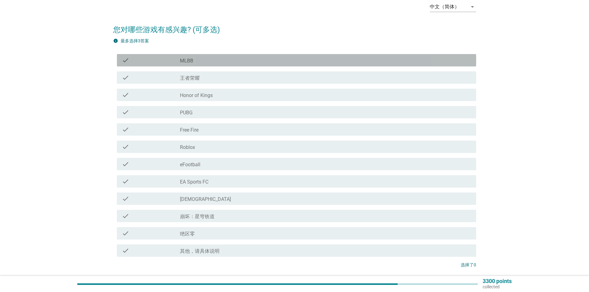
click at [196, 57] on div "check_box_outline_blank MLBB" at bounding box center [325, 60] width 291 height 7
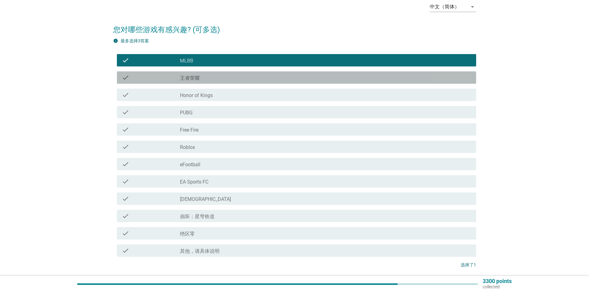
click at [199, 78] on label "王者荣耀" at bounding box center [190, 78] width 20 height 6
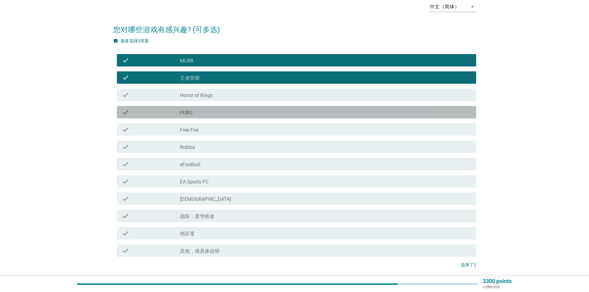
click at [186, 113] on label "PUBG" at bounding box center [186, 113] width 13 height 6
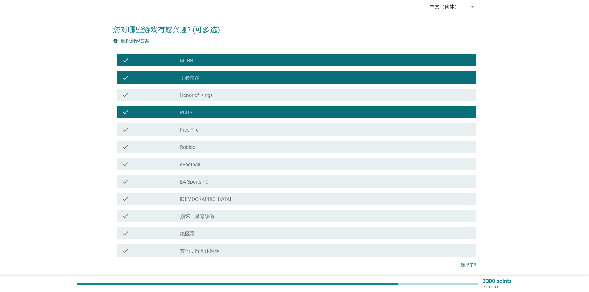
scroll to position [62, 0]
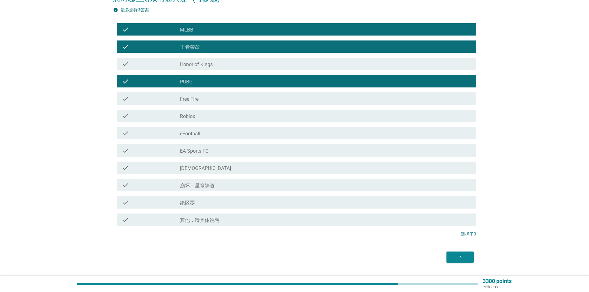
click at [465, 256] on div "下" at bounding box center [459, 256] width 17 height 7
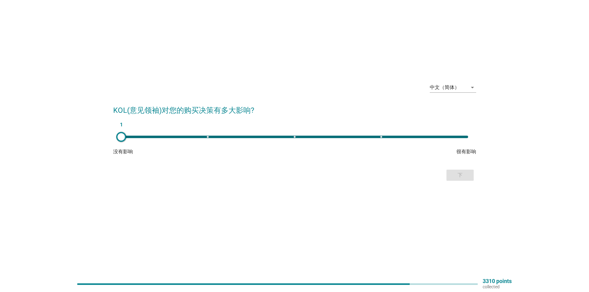
scroll to position [0, 0]
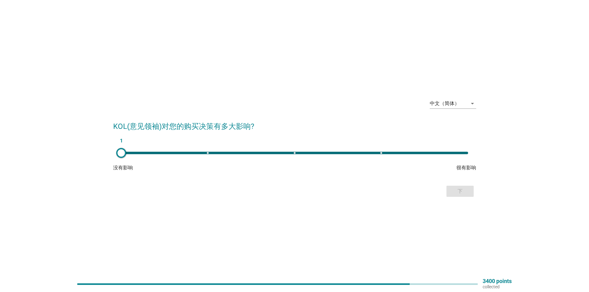
click at [177, 200] on div "中文（简体） arrow_drop_down KOL(意见领袖)对您的购买决策有多大影响? 1 没有影响 很有影响 下" at bounding box center [294, 146] width 373 height 115
type input "3"
drag, startPoint x: 121, startPoint y: 151, endPoint x: 294, endPoint y: 152, distance: 173.1
click at [294, 152] on div at bounding box center [294, 153] width 10 height 10
click at [463, 191] on div "下" at bounding box center [459, 191] width 17 height 7
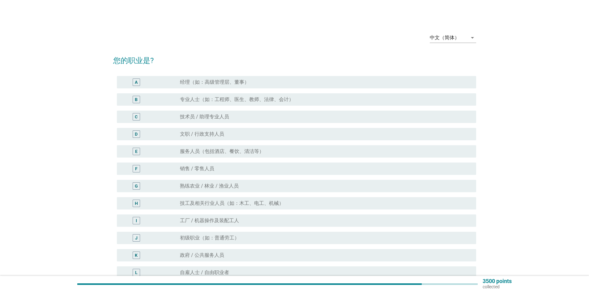
click at [69, 139] on div "中文（简体） arrow_drop_down 您的职业是? A radio_button_unchecked 经理（如：高级管理层、董事） B radio_b…" at bounding box center [294, 189] width 559 height 333
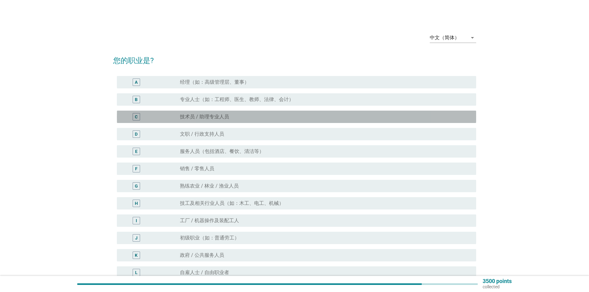
click at [213, 117] on label "技术员 / 助理专业人员" at bounding box center [204, 117] width 49 height 6
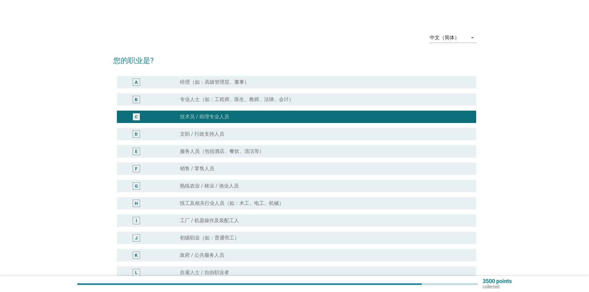
click at [54, 164] on div "中文（简体） arrow_drop_down 您的职业是? A radio_button_unchecked 经理（如：高级管理层、董事） B radio_b…" at bounding box center [294, 189] width 559 height 333
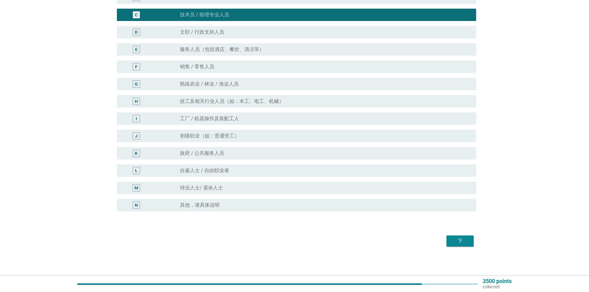
scroll to position [102, 0]
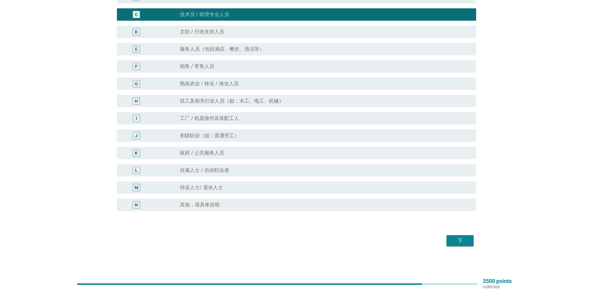
click at [458, 239] on div "下" at bounding box center [459, 240] width 17 height 7
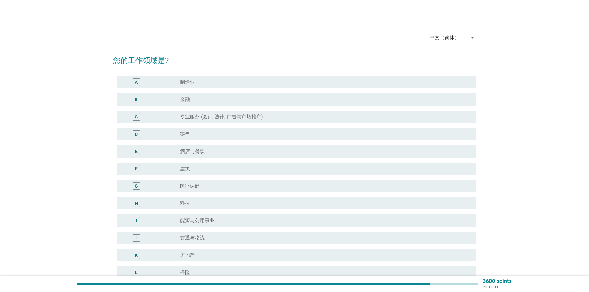
click at [15, 127] on div "中文（简体） arrow_drop_down 您的工作领域是? A radio_button_unchecked 制造业 B radio_button_unc…" at bounding box center [294, 188] width 574 height 347
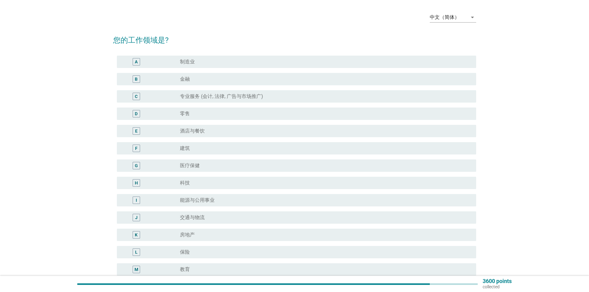
scroll to position [31, 0]
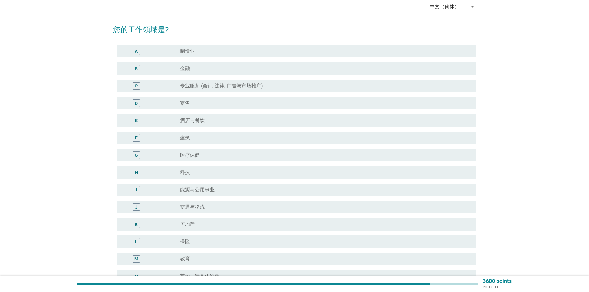
click at [193, 135] on div "radio_button_unchecked 建筑" at bounding box center [323, 138] width 286 height 6
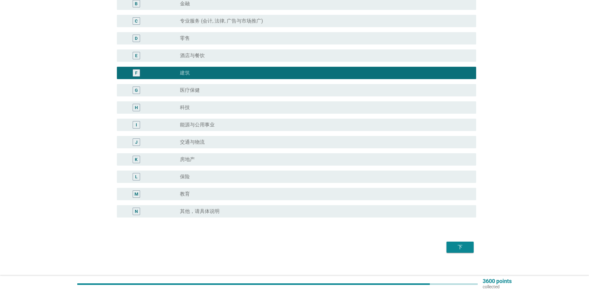
scroll to position [102, 0]
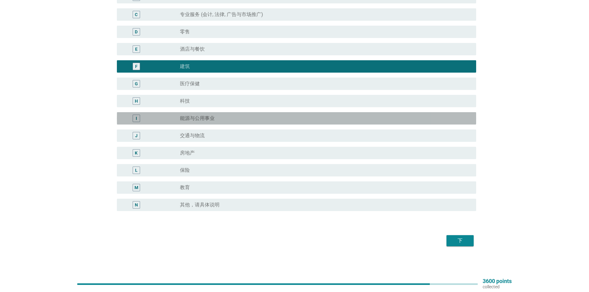
click at [190, 118] on label "能源与公用事业" at bounding box center [197, 118] width 35 height 6
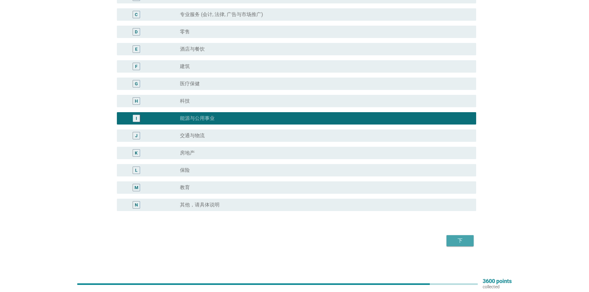
click at [464, 239] on div "下" at bounding box center [459, 240] width 17 height 7
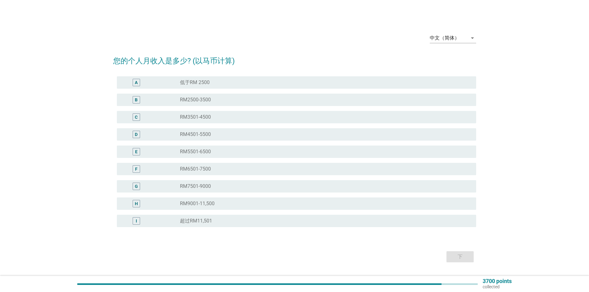
click at [519, 193] on div "中文（简体） arrow_drop_down 您的个人月收入是多少? (以马币计算) A radio_button_unchecked 低于RM 2500 B…" at bounding box center [294, 146] width 559 height 246
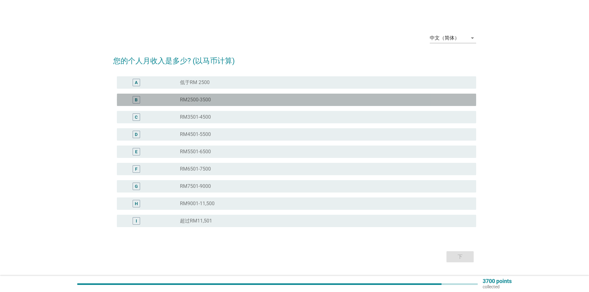
click at [181, 100] on label "RM2500-3500" at bounding box center [195, 100] width 31 height 6
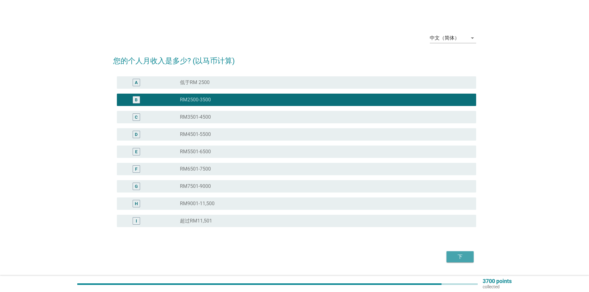
click at [466, 257] on div "下" at bounding box center [459, 256] width 17 height 7
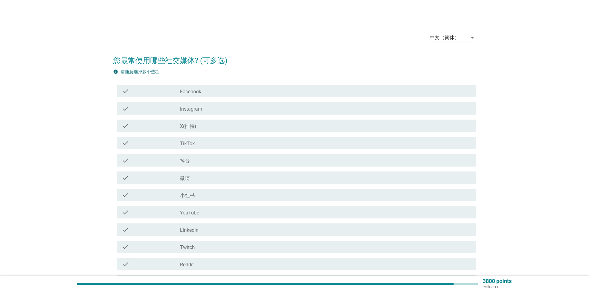
click at [541, 204] on div "中文（简体） arrow_drop_down 您最常使用哪些社交媒体? (可多选) info 请随意选择多个选项 check check_box_outlin…" at bounding box center [294, 181] width 559 height 317
click at [153, 90] on div "check" at bounding box center [151, 90] width 58 height 7
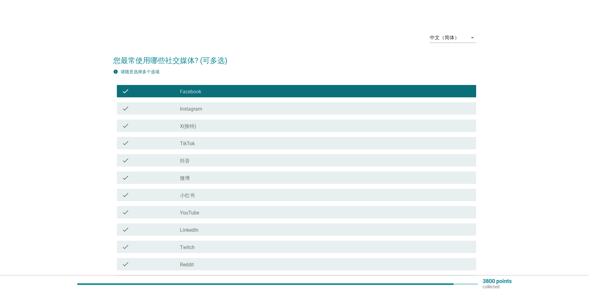
click at [163, 109] on div "check" at bounding box center [151, 108] width 58 height 7
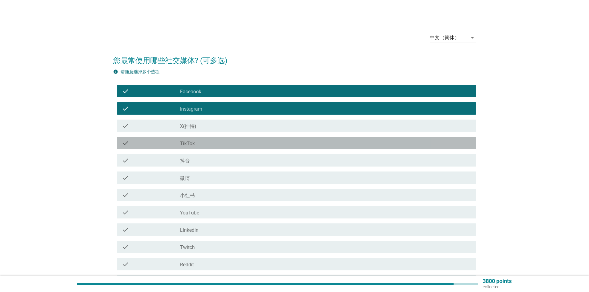
click at [186, 146] on label "TikTok" at bounding box center [187, 144] width 15 height 6
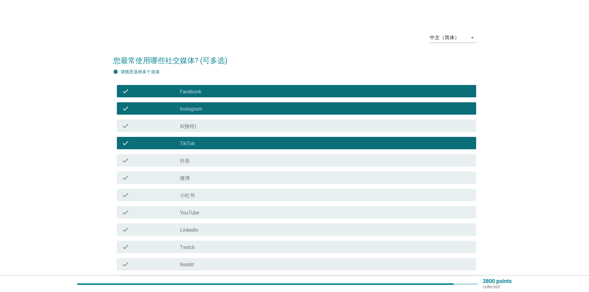
click at [195, 160] on div "check_box_outline_blank 抖音" at bounding box center [325, 160] width 291 height 7
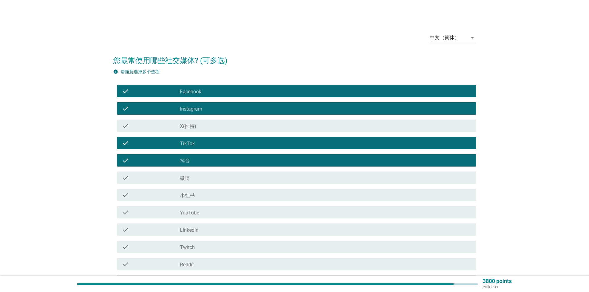
click at [192, 199] on div "check check_box_outline_blank 小红书" at bounding box center [296, 195] width 359 height 12
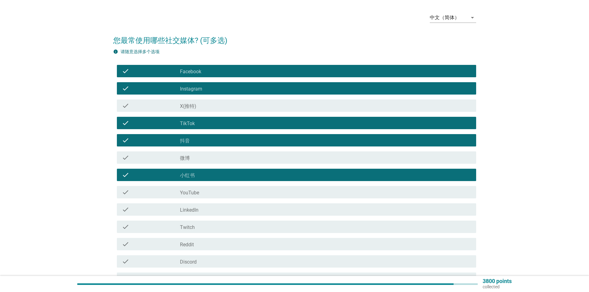
scroll to position [31, 0]
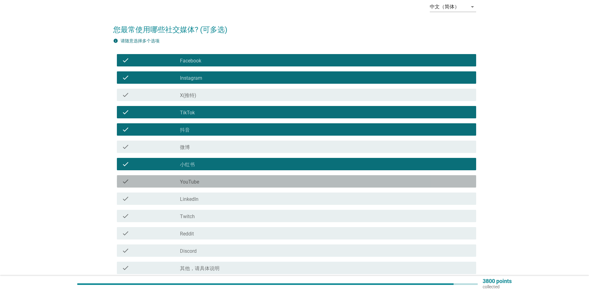
click at [201, 184] on div "check_box_outline_blank YouTube" at bounding box center [325, 181] width 291 height 7
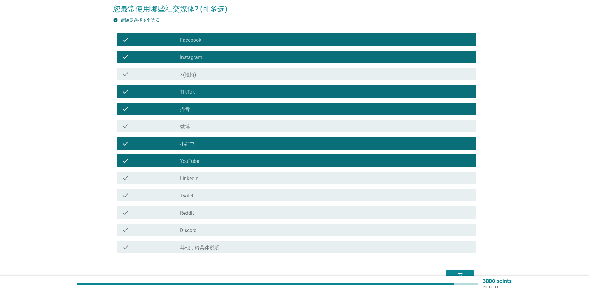
scroll to position [62, 0]
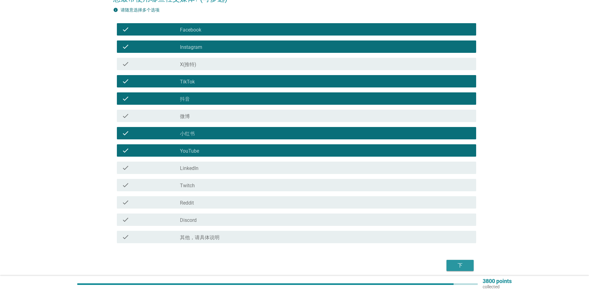
click at [463, 267] on div "下" at bounding box center [459, 265] width 17 height 7
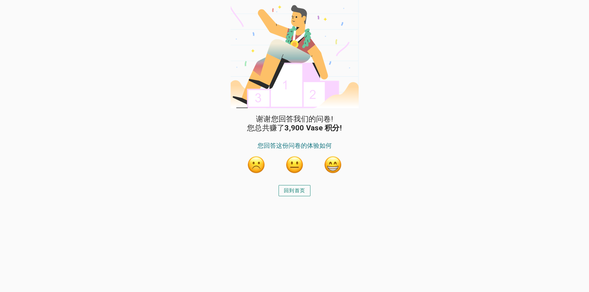
click at [62, 156] on div "谢谢您回答我们的问卷! 您总共赚了 3,900 Vase 积分! 您回答这份问卷的体验如何 回到首页" at bounding box center [294, 146] width 589 height 292
click at [333, 164] on button "button" at bounding box center [333, 164] width 19 height 19
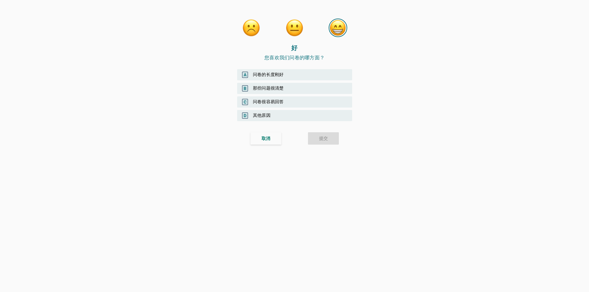
click at [264, 76] on div "A 问卷的长度刚好" at bounding box center [294, 74] width 115 height 11
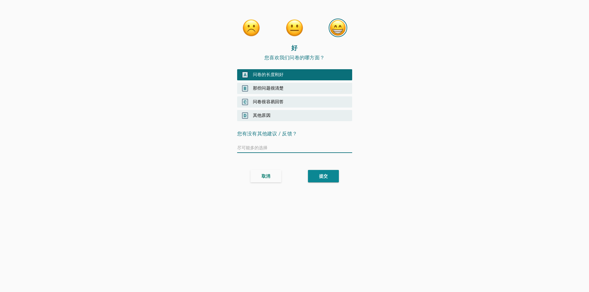
click at [320, 175] on div "提交" at bounding box center [323, 176] width 9 height 6
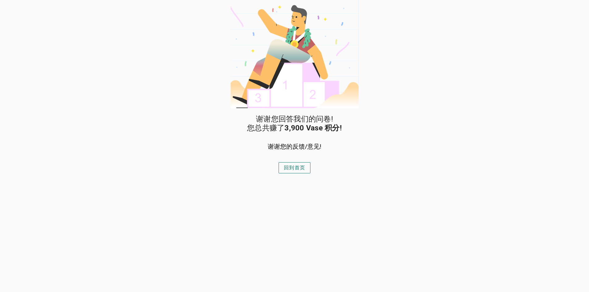
click at [334, 172] on div "谢谢您回答我们的问卷! 您总共赚了 3,900 Vase 积分! 谢谢您的反馈/意见! 回到首页" at bounding box center [295, 203] width 130 height 177
click at [293, 167] on div "回到首页" at bounding box center [294, 167] width 21 height 7
